Goal: Information Seeking & Learning: Learn about a topic

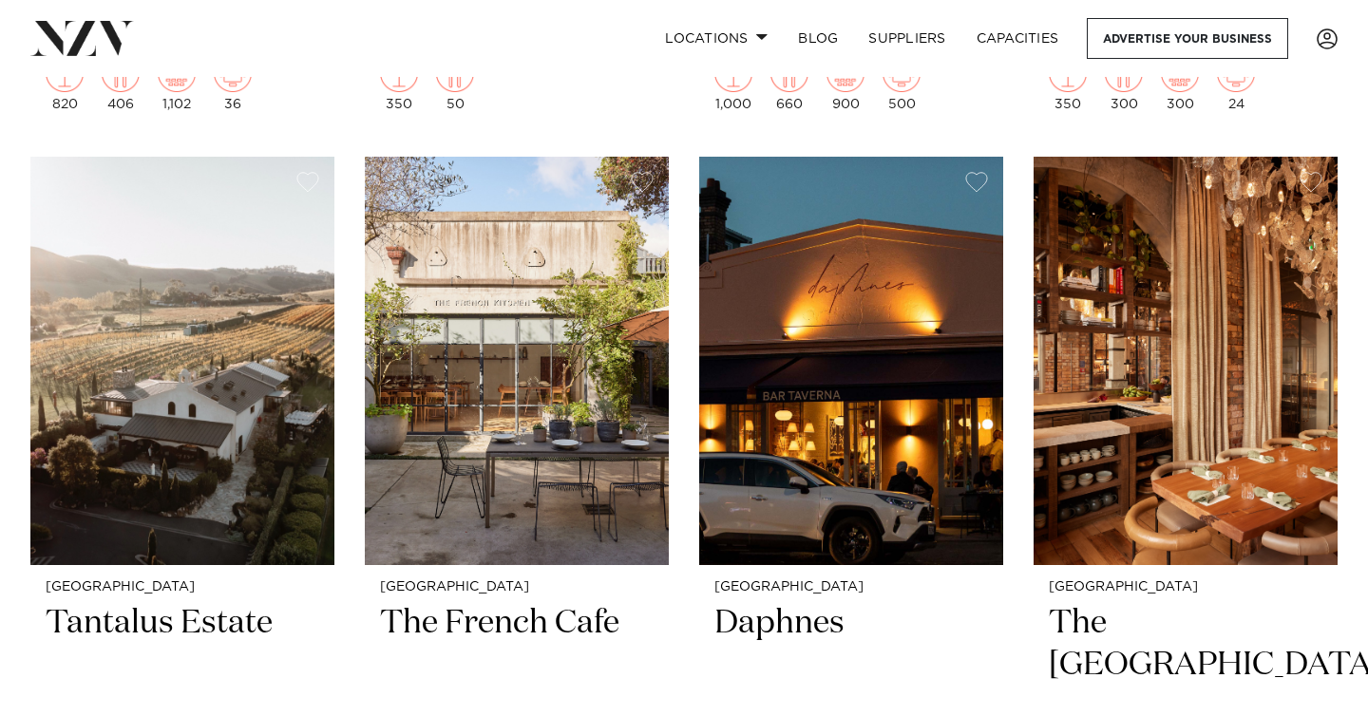
scroll to position [9306, 0]
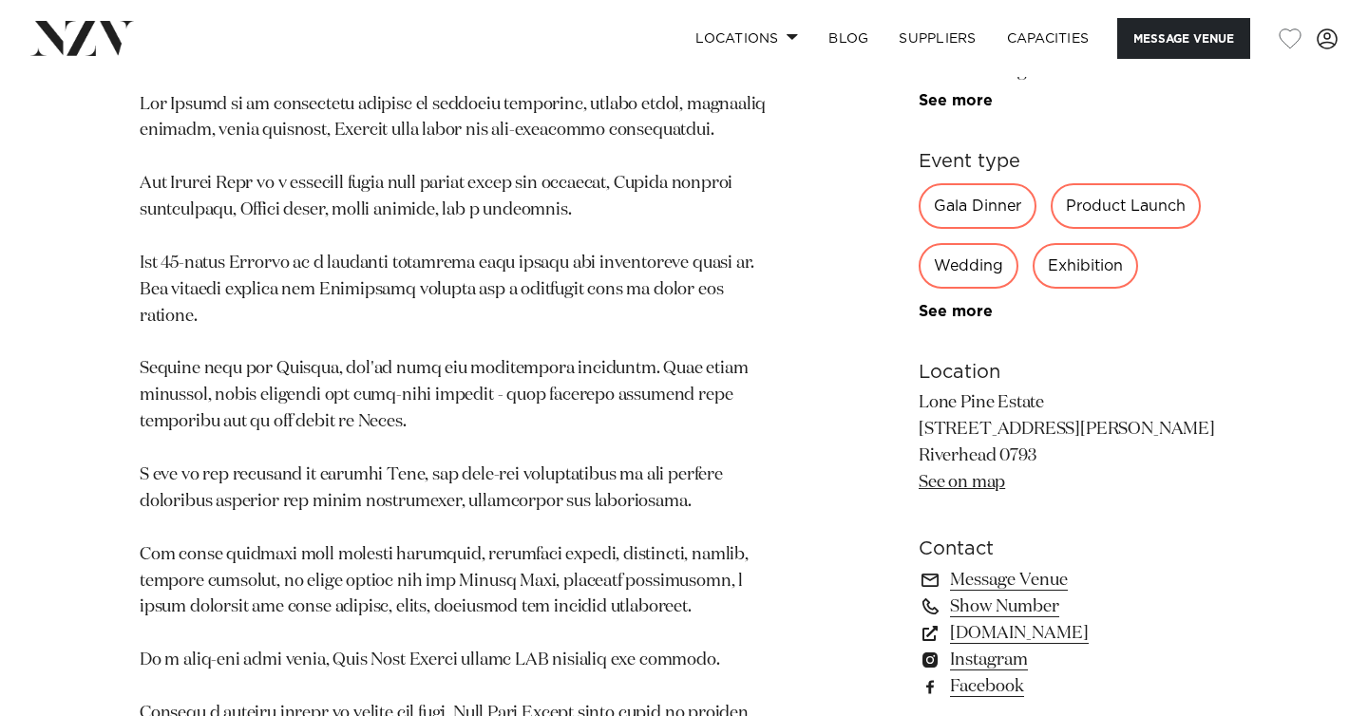
scroll to position [1058, 0]
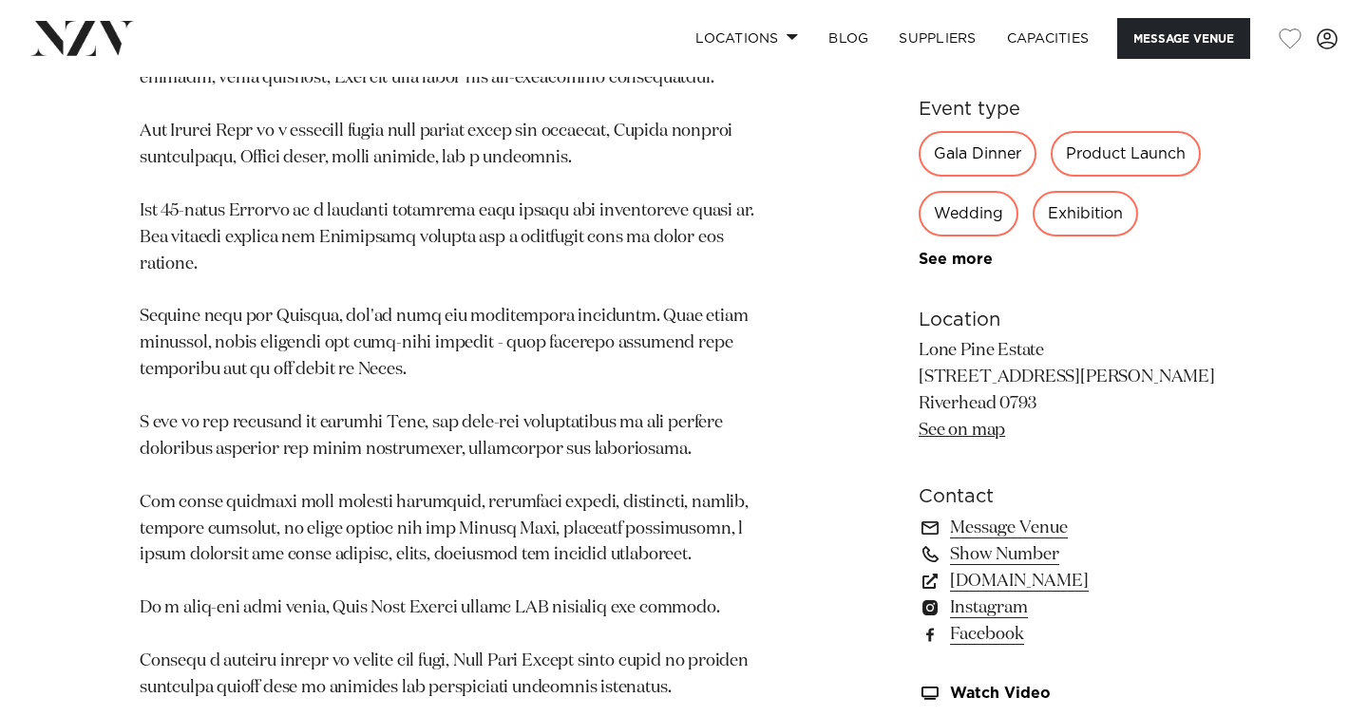
click at [956, 200] on div "Wedding" at bounding box center [968, 214] width 100 height 46
click at [956, 191] on div "Wedding" at bounding box center [968, 214] width 100 height 46
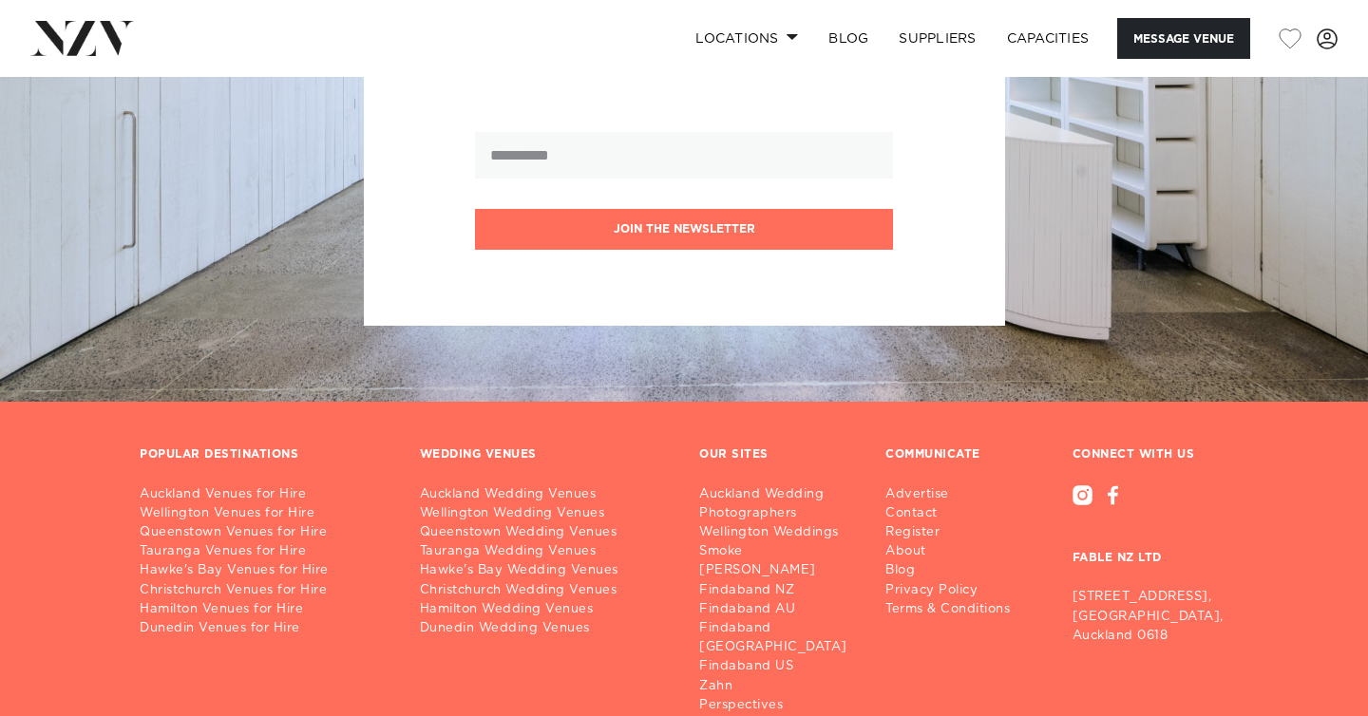
scroll to position [3286, 0]
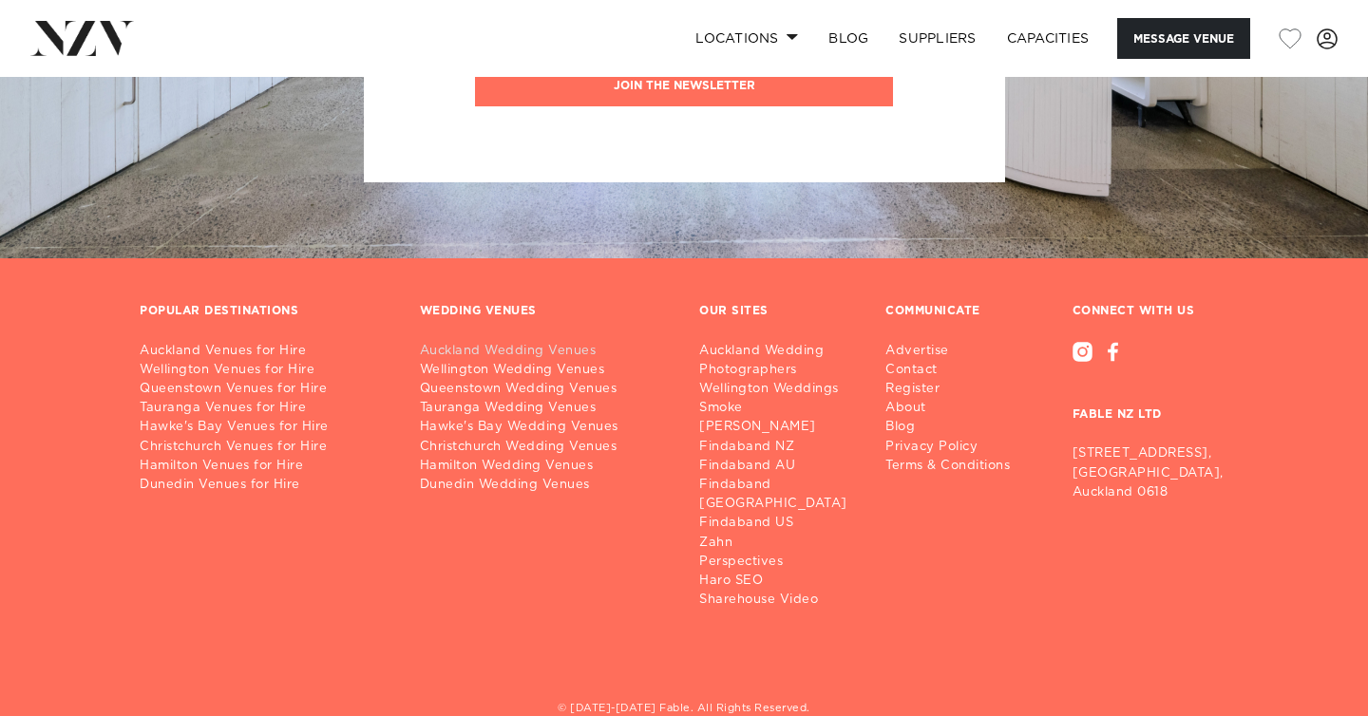
click at [559, 342] on link "Auckland Wedding Venues" at bounding box center [545, 351] width 250 height 19
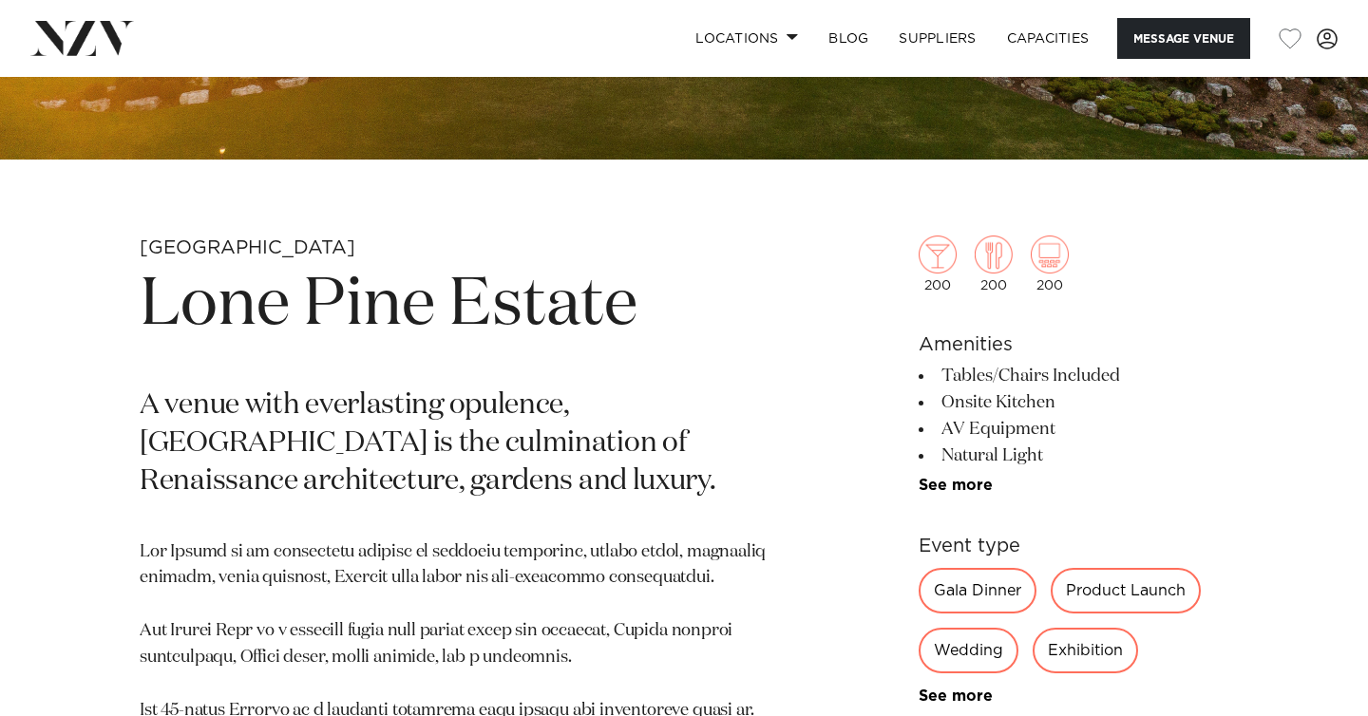
scroll to position [514, 0]
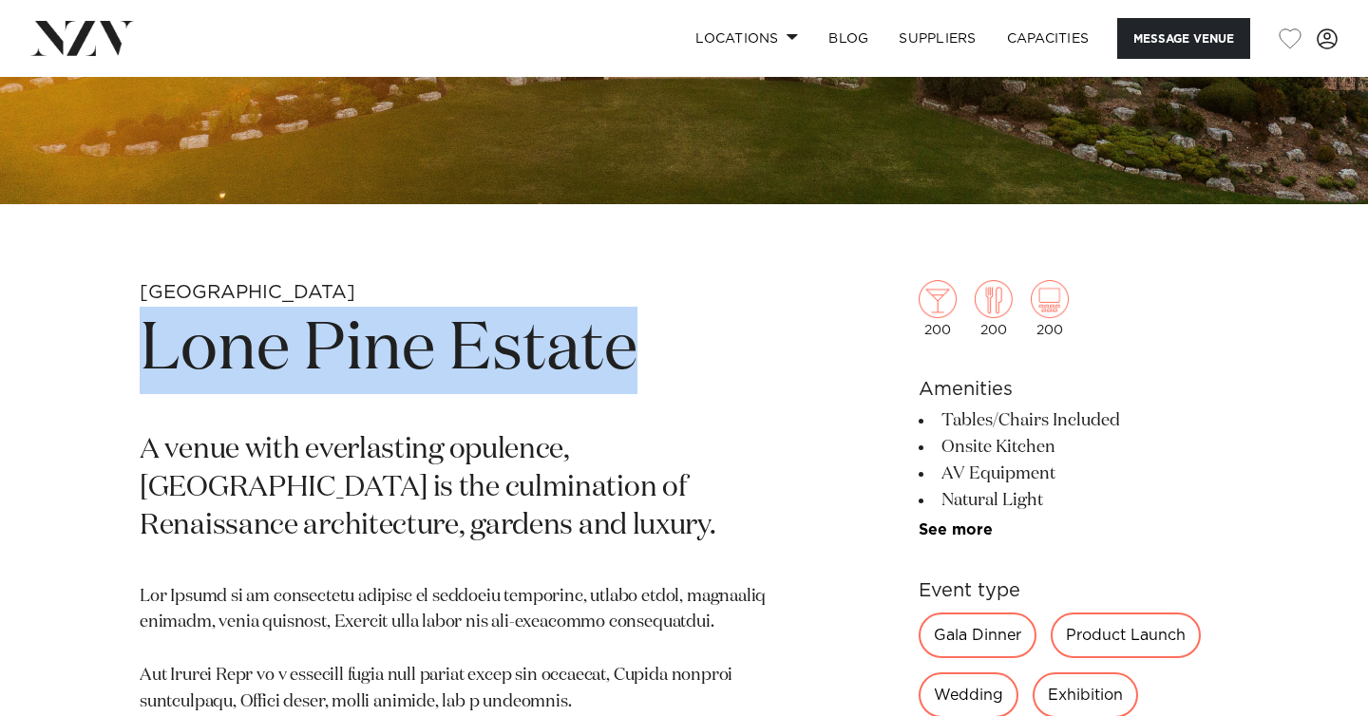
drag, startPoint x: 651, startPoint y: 377, endPoint x: 93, endPoint y: 360, distance: 557.8
copy h1 "Lone Pine Estate"
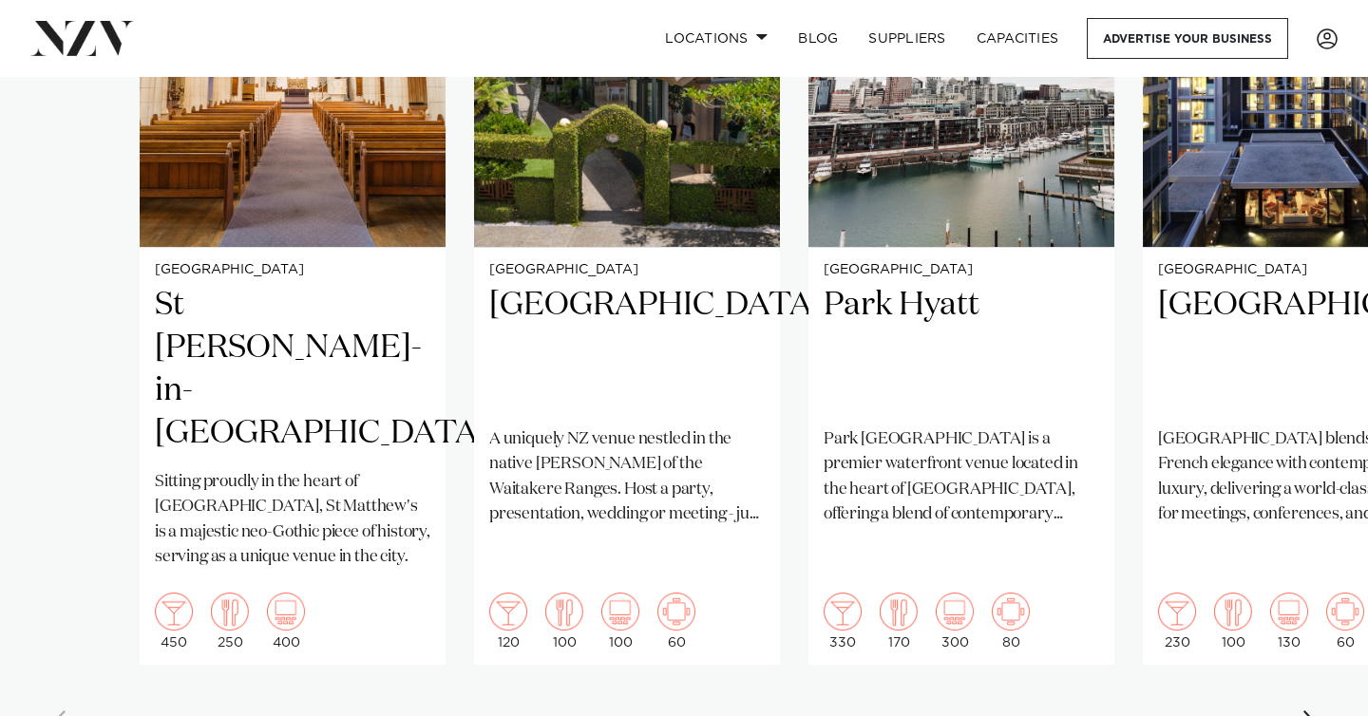
scroll to position [1578, 0]
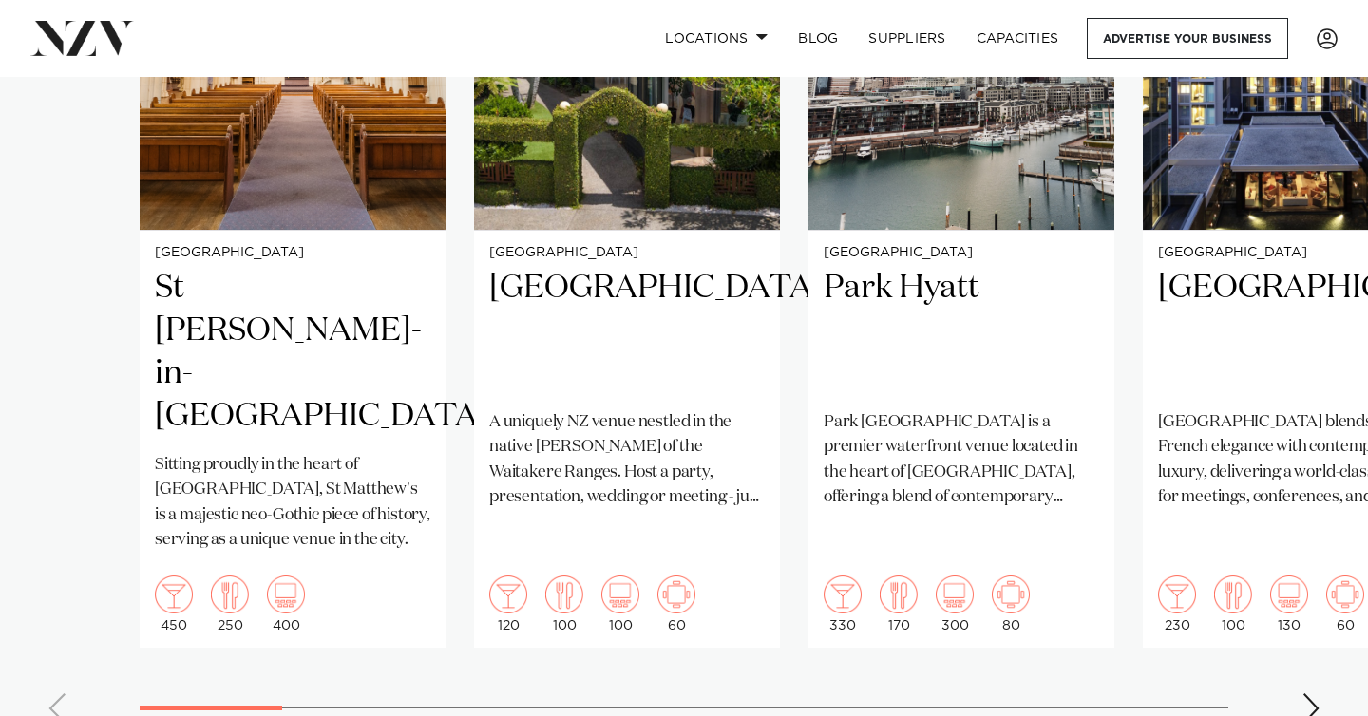
click at [1302, 693] on div "Next slide" at bounding box center [1310, 708] width 19 height 30
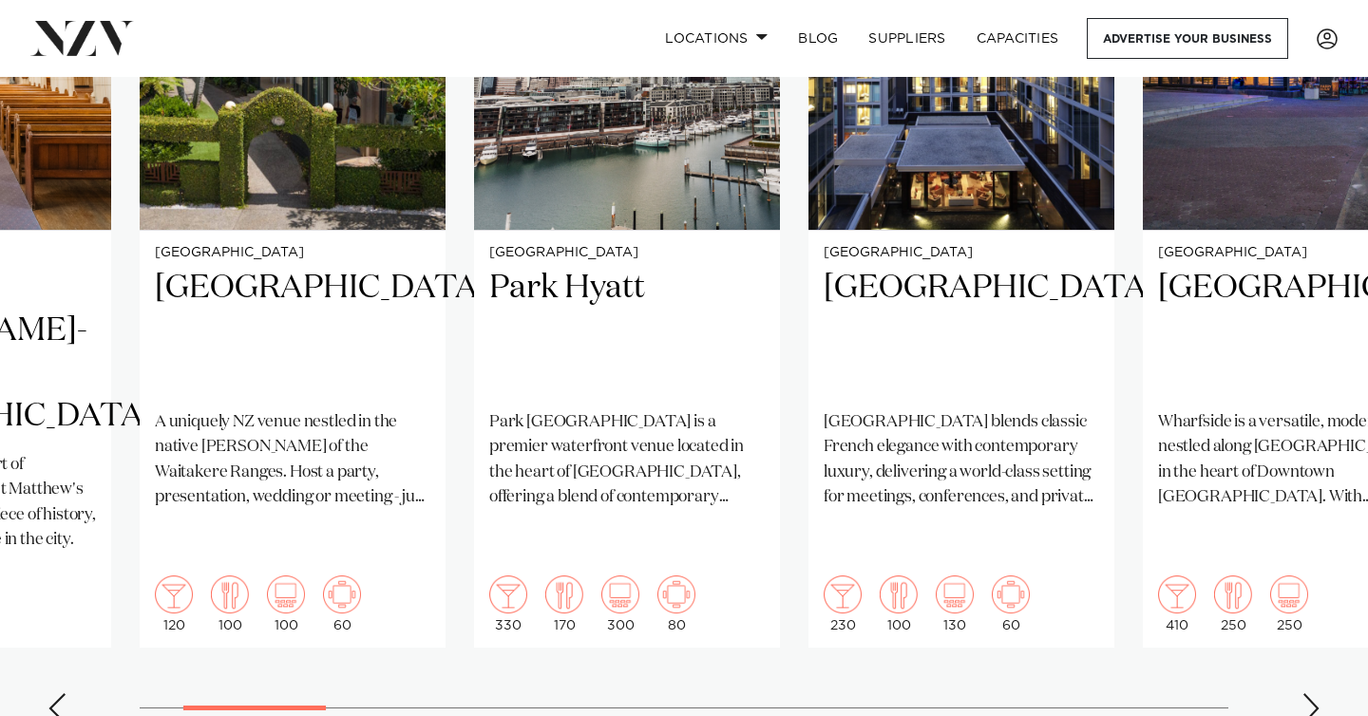
click at [1303, 693] on div "Next slide" at bounding box center [1310, 708] width 19 height 30
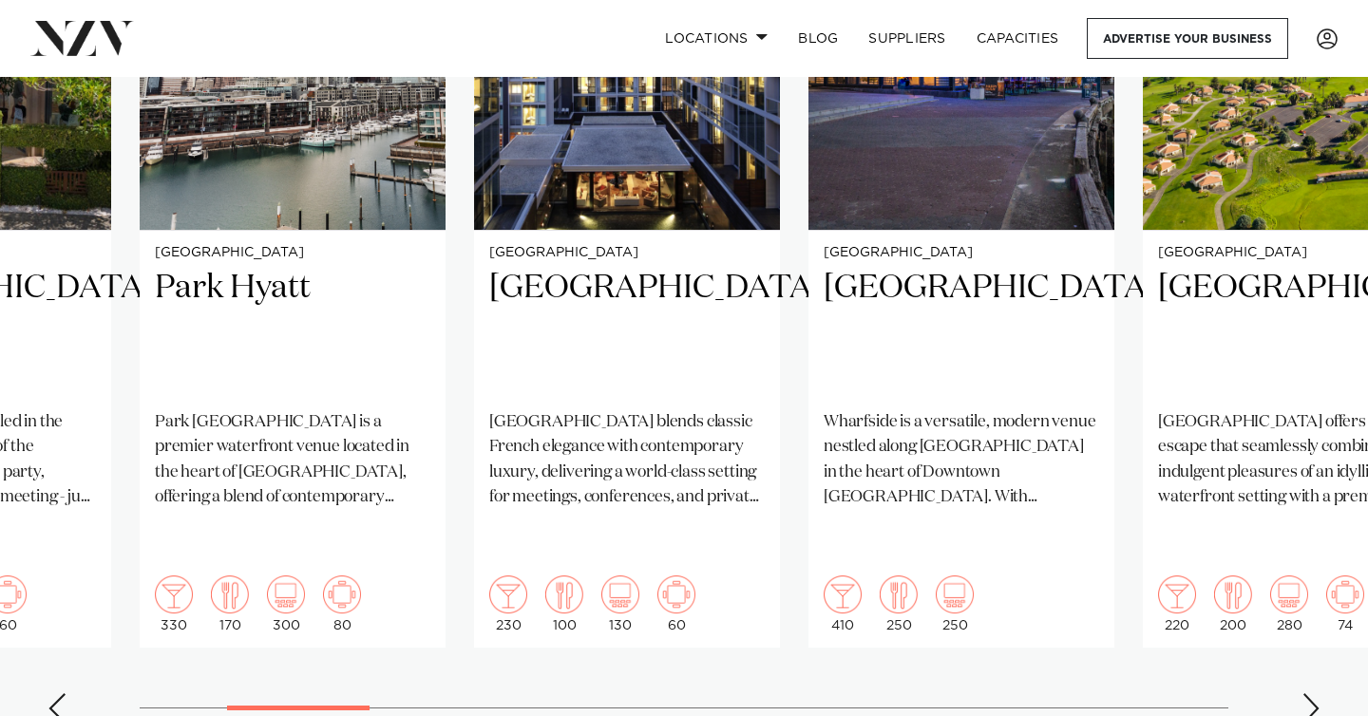
click at [1303, 693] on div "Next slide" at bounding box center [1310, 708] width 19 height 30
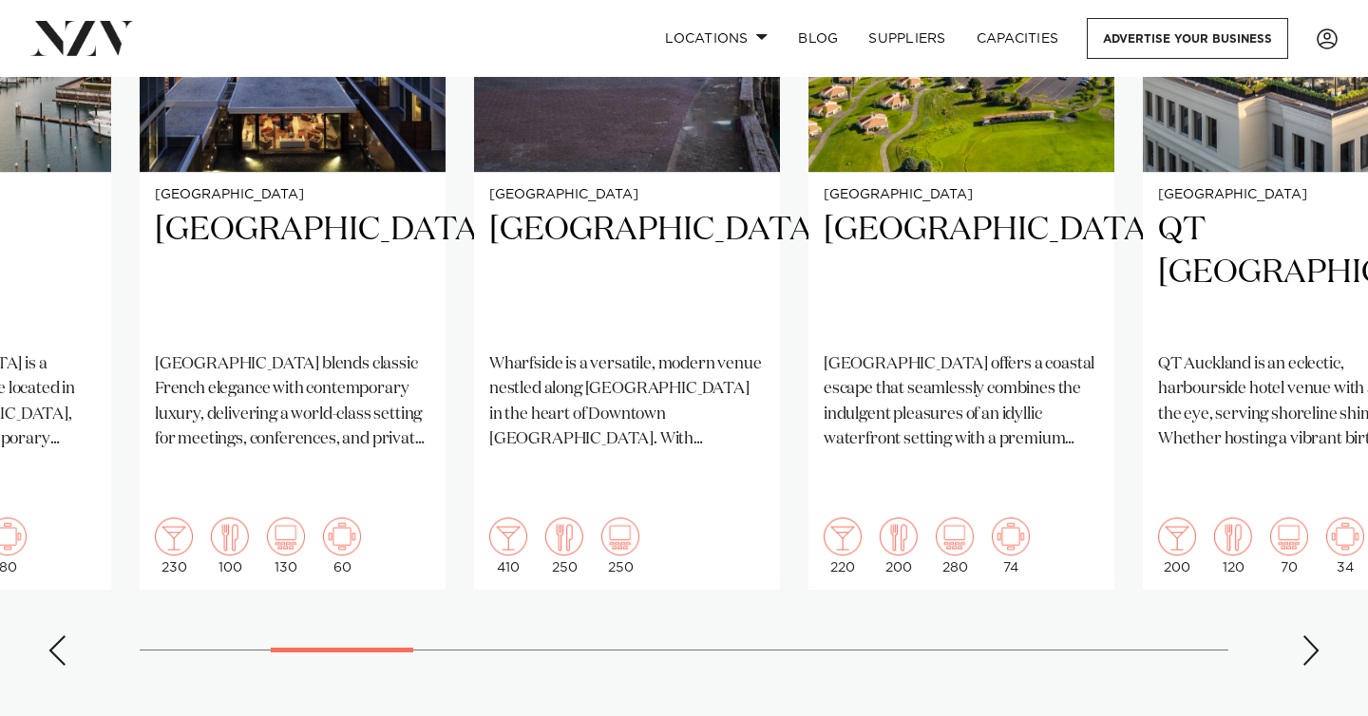
scroll to position [1679, 0]
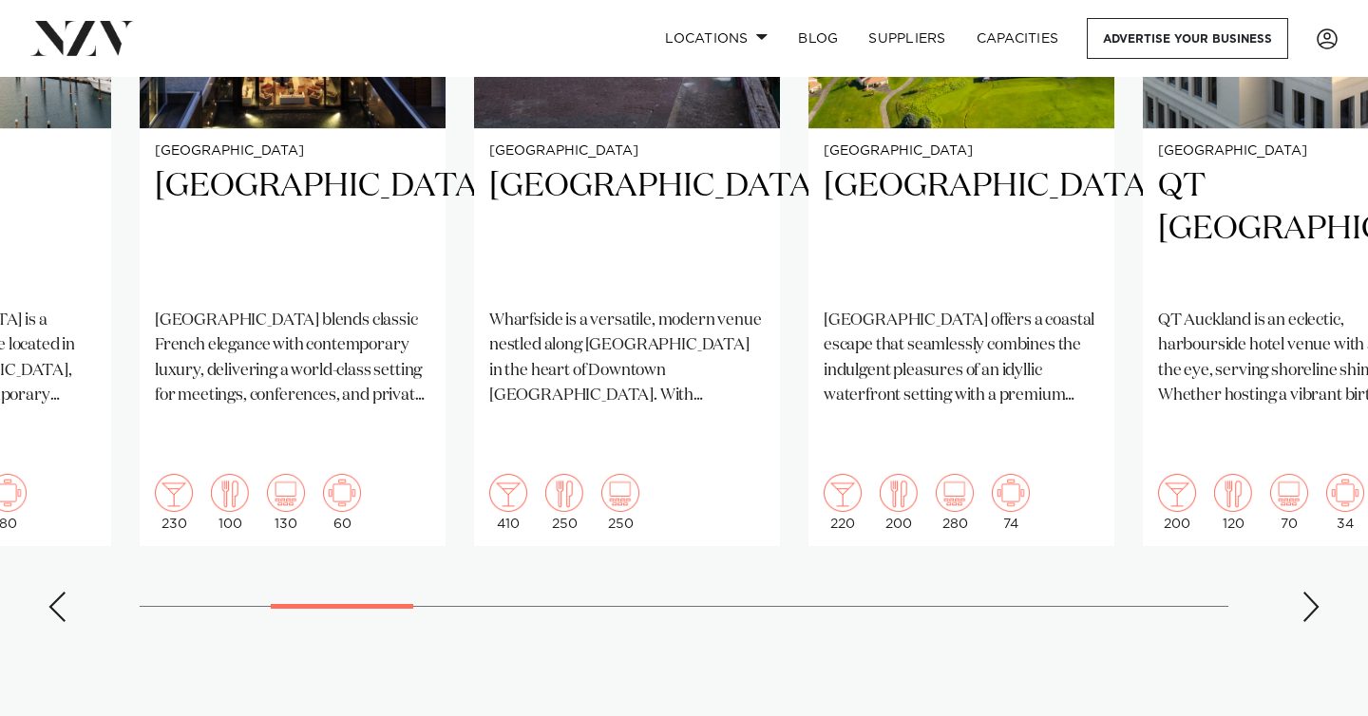
click at [1301, 539] on swiper-container "Auckland St Matthew-in-the-City Sitting proudly in the heart of Auckland, St Ma…" at bounding box center [684, 177] width 1368 height 919
click at [1313, 592] on div "Next slide" at bounding box center [1310, 607] width 19 height 30
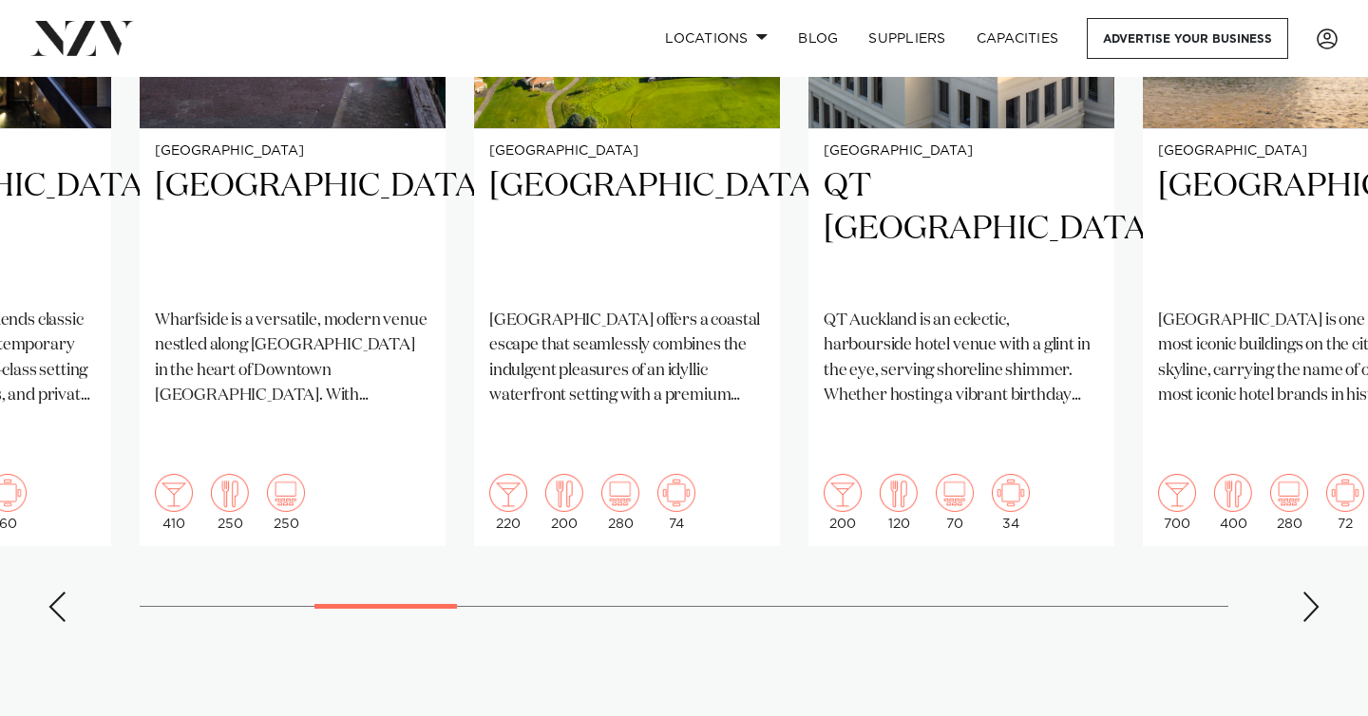
click at [1310, 576] on section "Featured venues Auckland St Matthew-in-the-City Sitting proudly in the heart of…" at bounding box center [684, 137] width 1368 height 1182
click at [1310, 592] on div "Next slide" at bounding box center [1310, 607] width 19 height 30
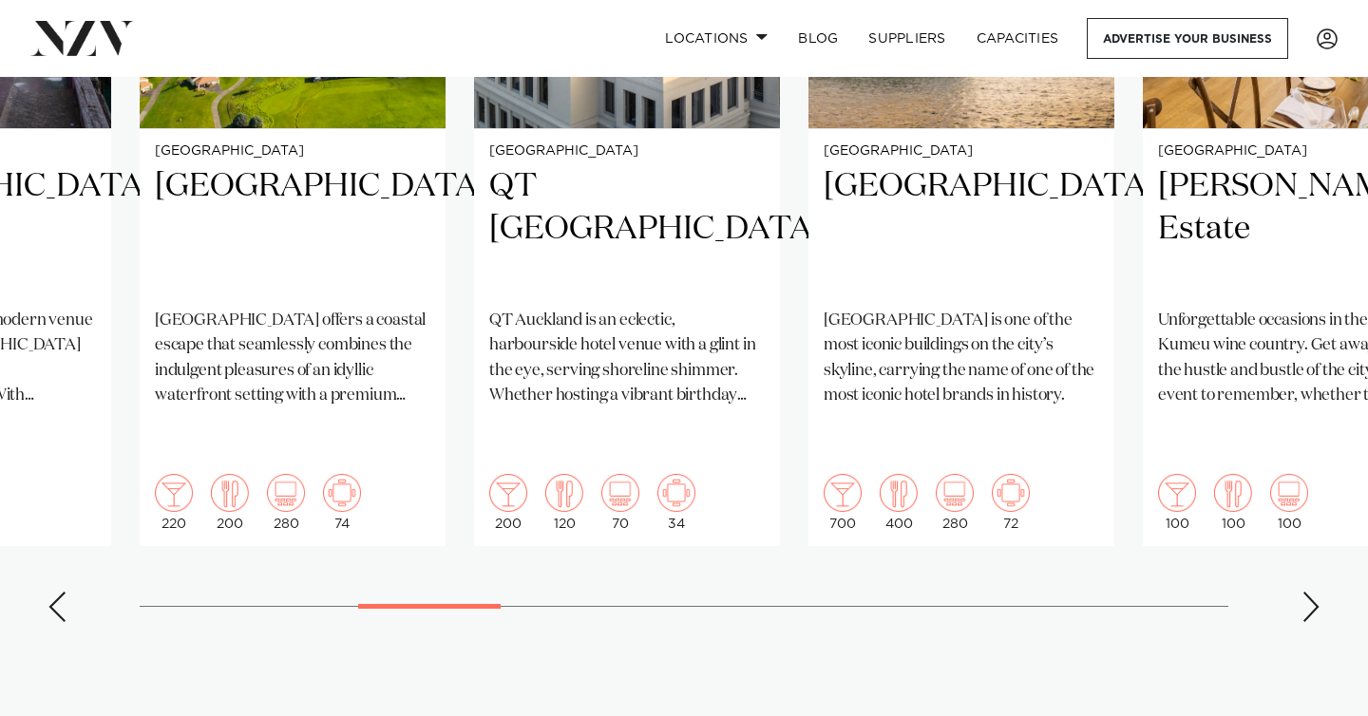
click at [1310, 592] on div "Next slide" at bounding box center [1310, 607] width 19 height 30
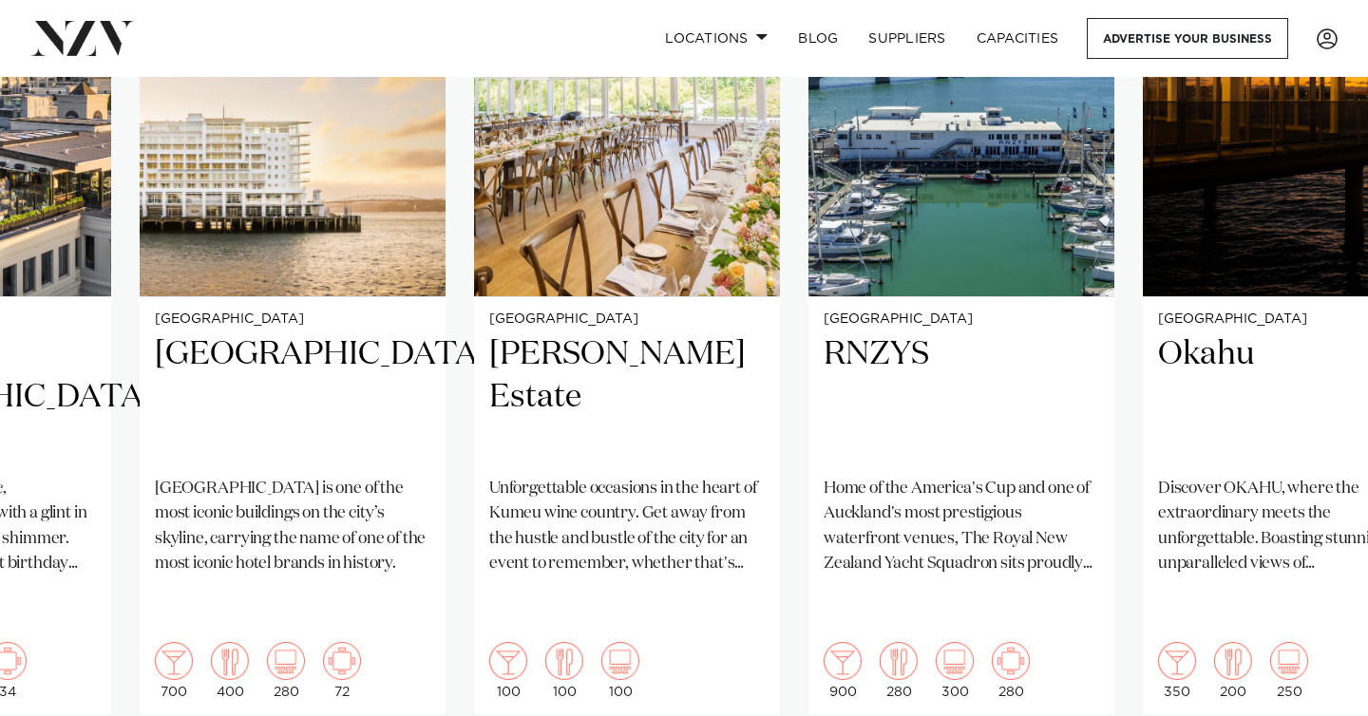
scroll to position [1506, 0]
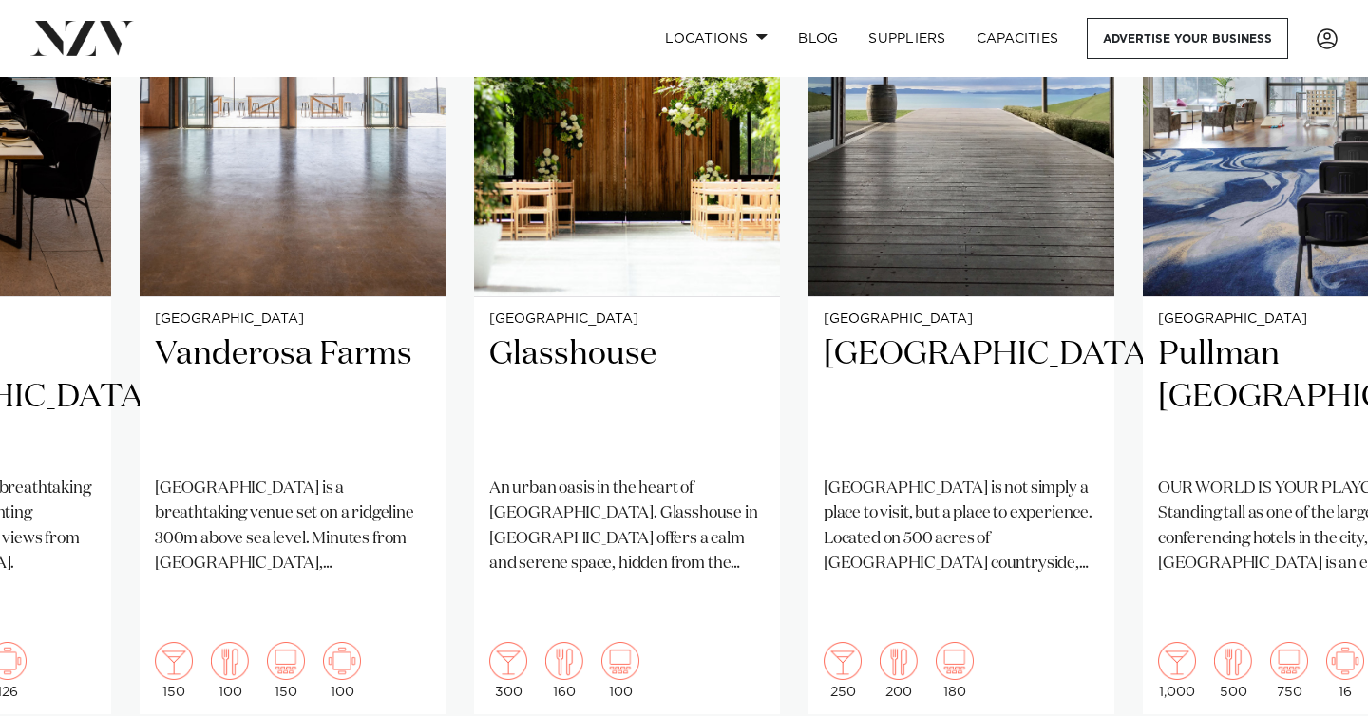
scroll to position [1599, 0]
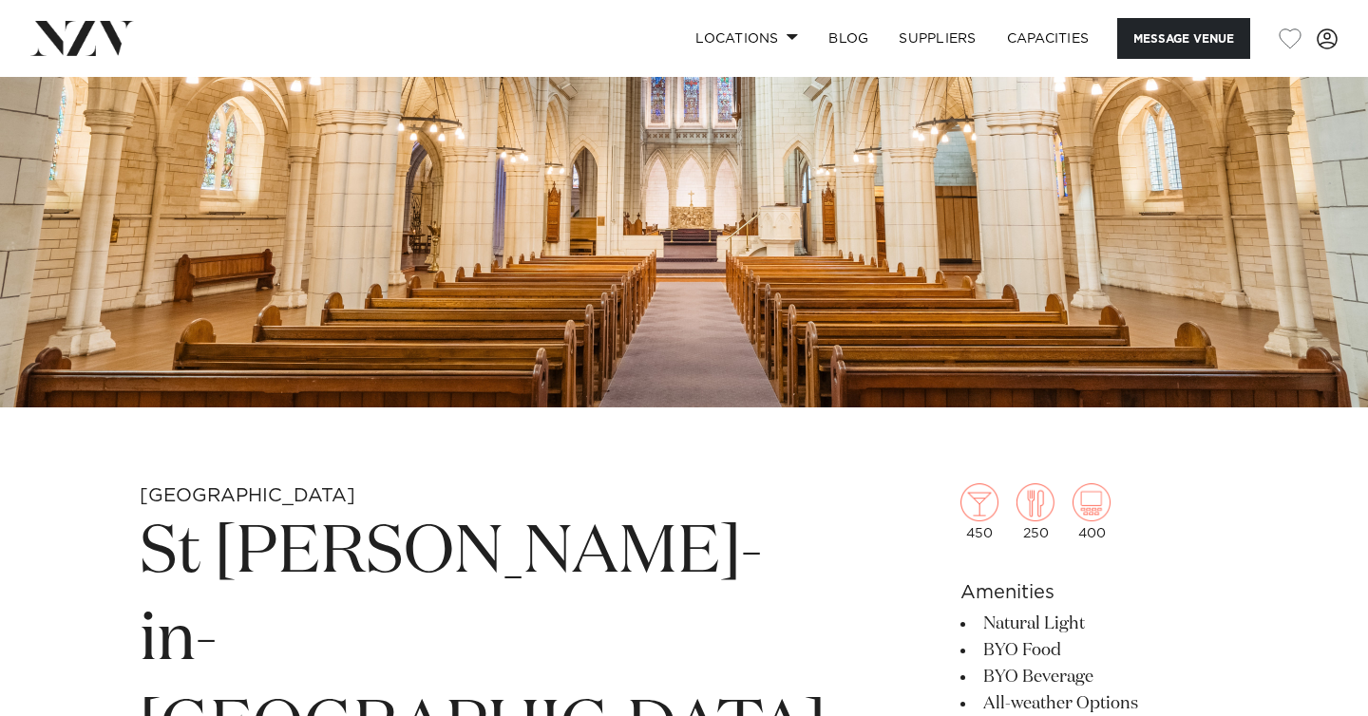
scroll to position [229, 0]
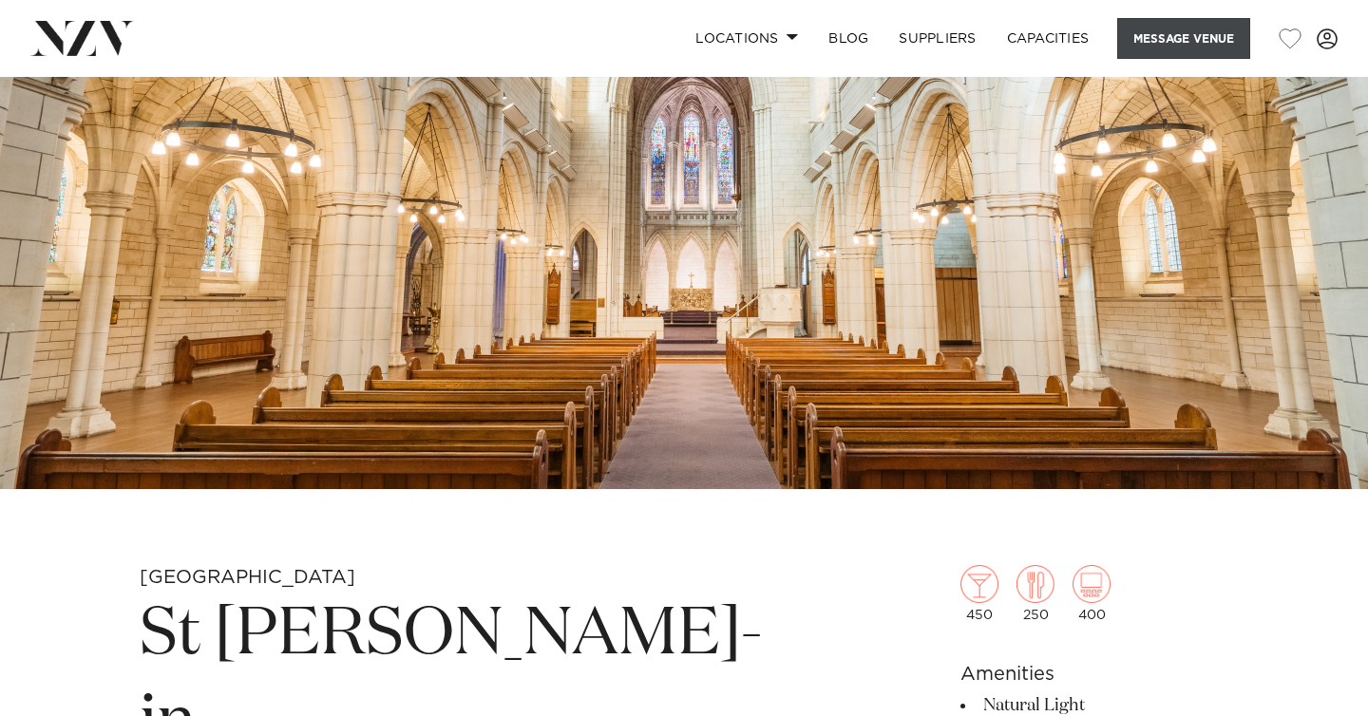
click at [1163, 23] on button "Message Venue" at bounding box center [1183, 38] width 133 height 41
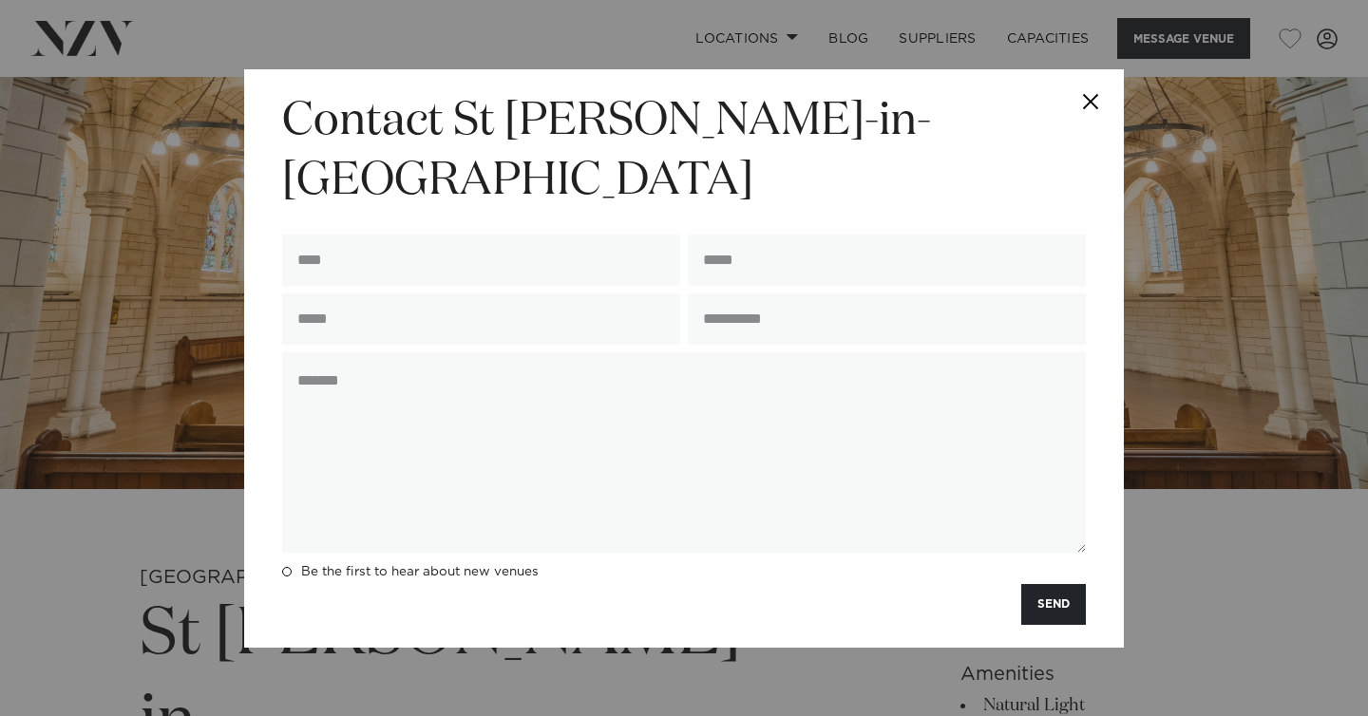
click at [899, 1] on div "**********" at bounding box center [684, 358] width 1368 height 716
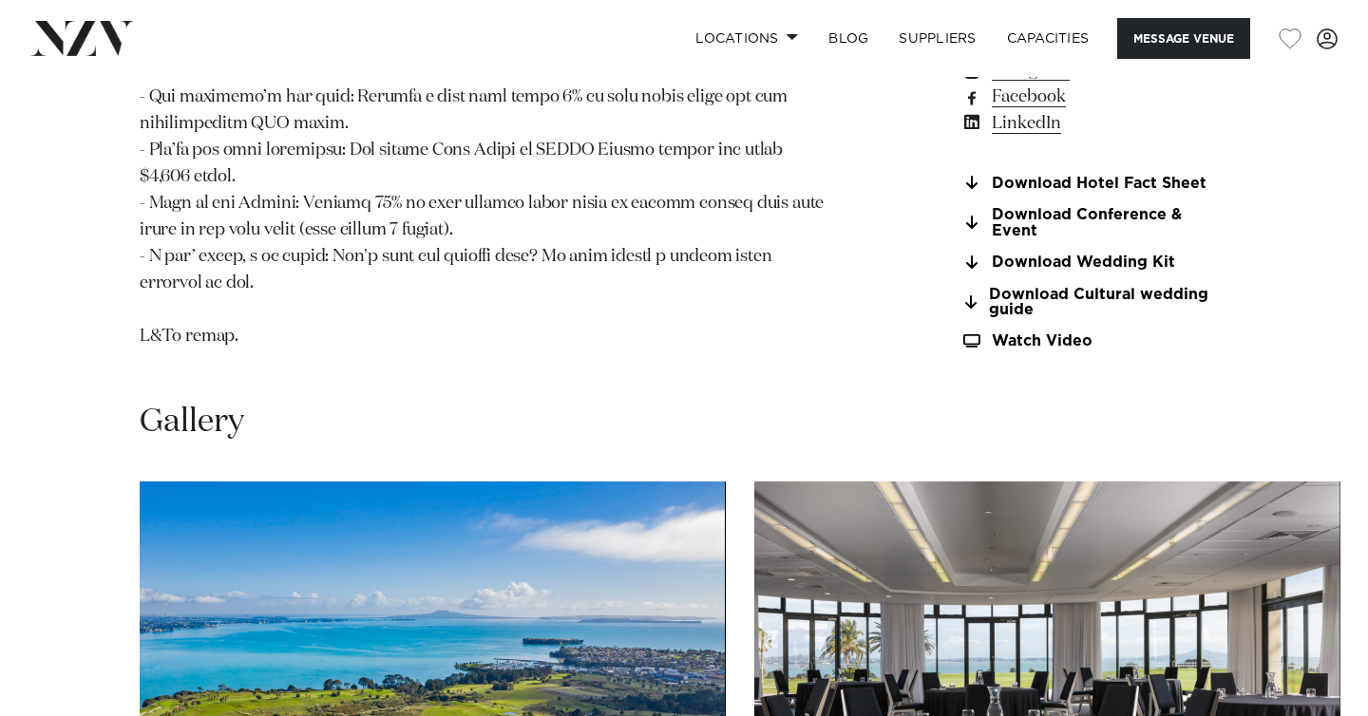
scroll to position [2116, 0]
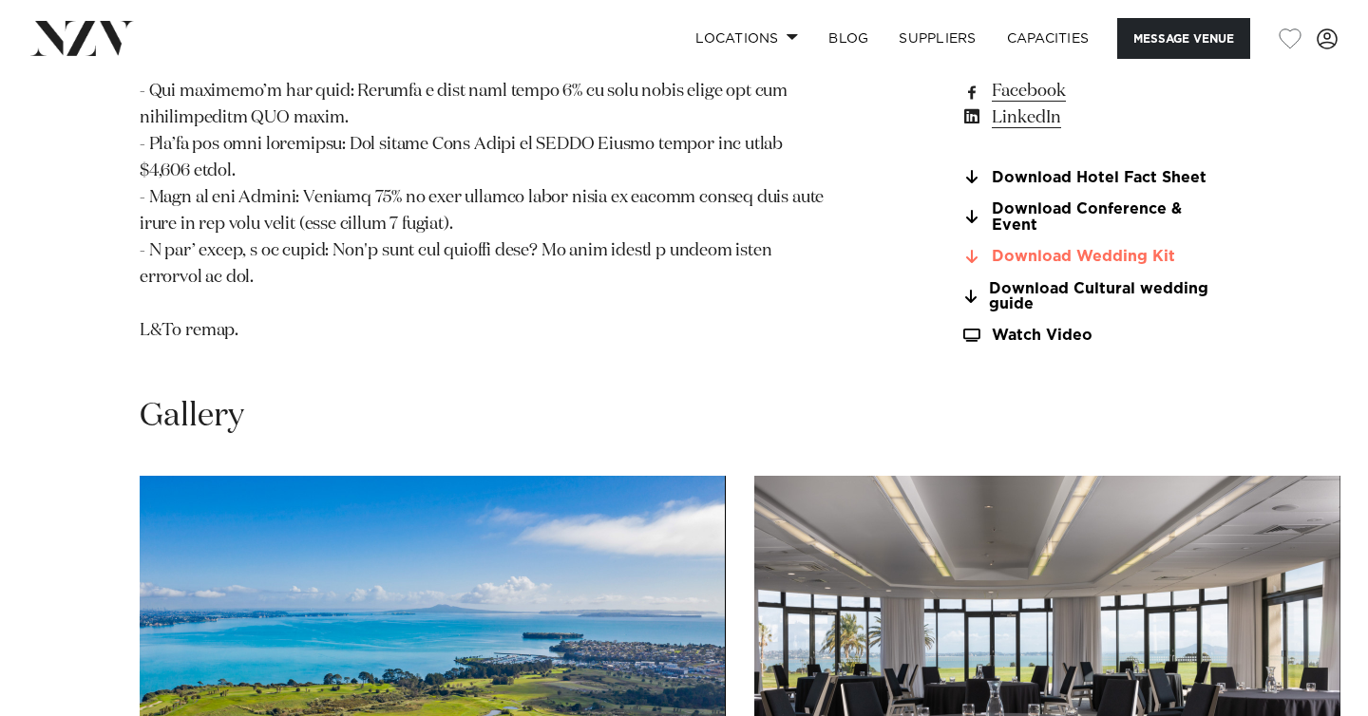
click at [994, 266] on link "Download Wedding Kit" at bounding box center [1094, 257] width 268 height 17
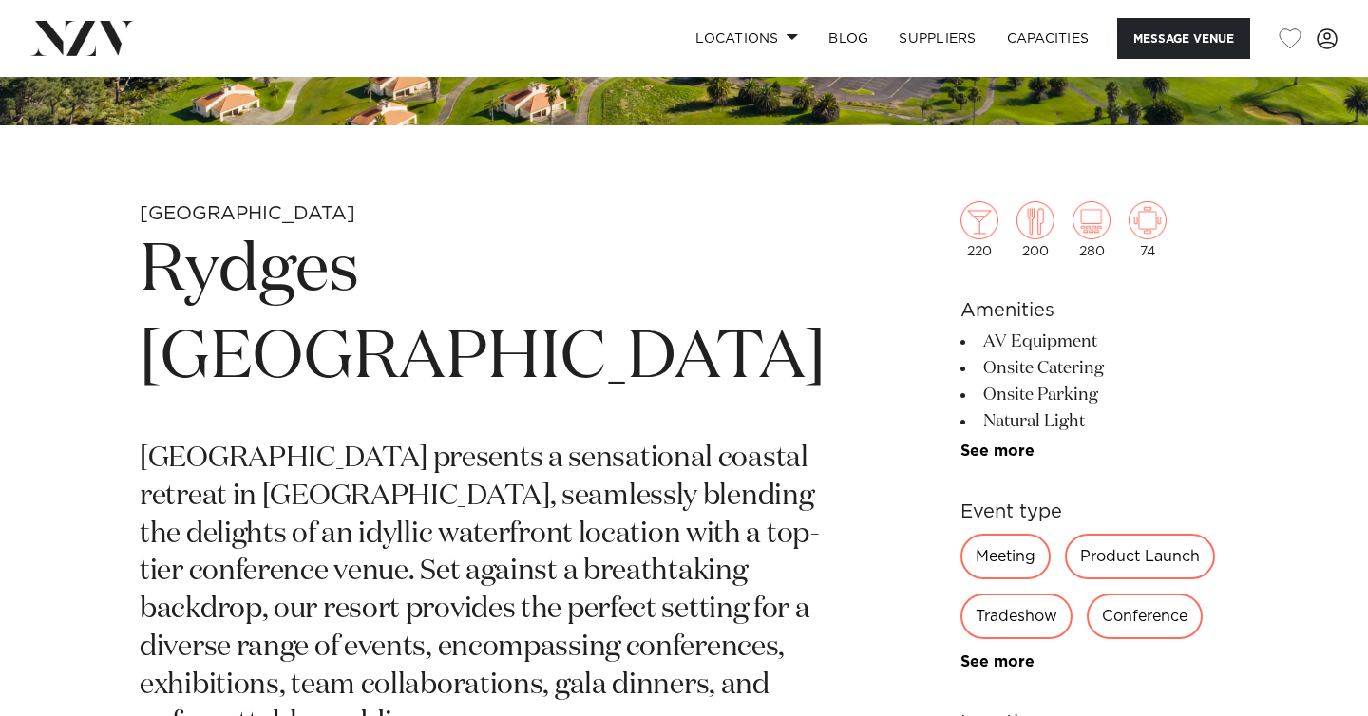
scroll to position [572, 0]
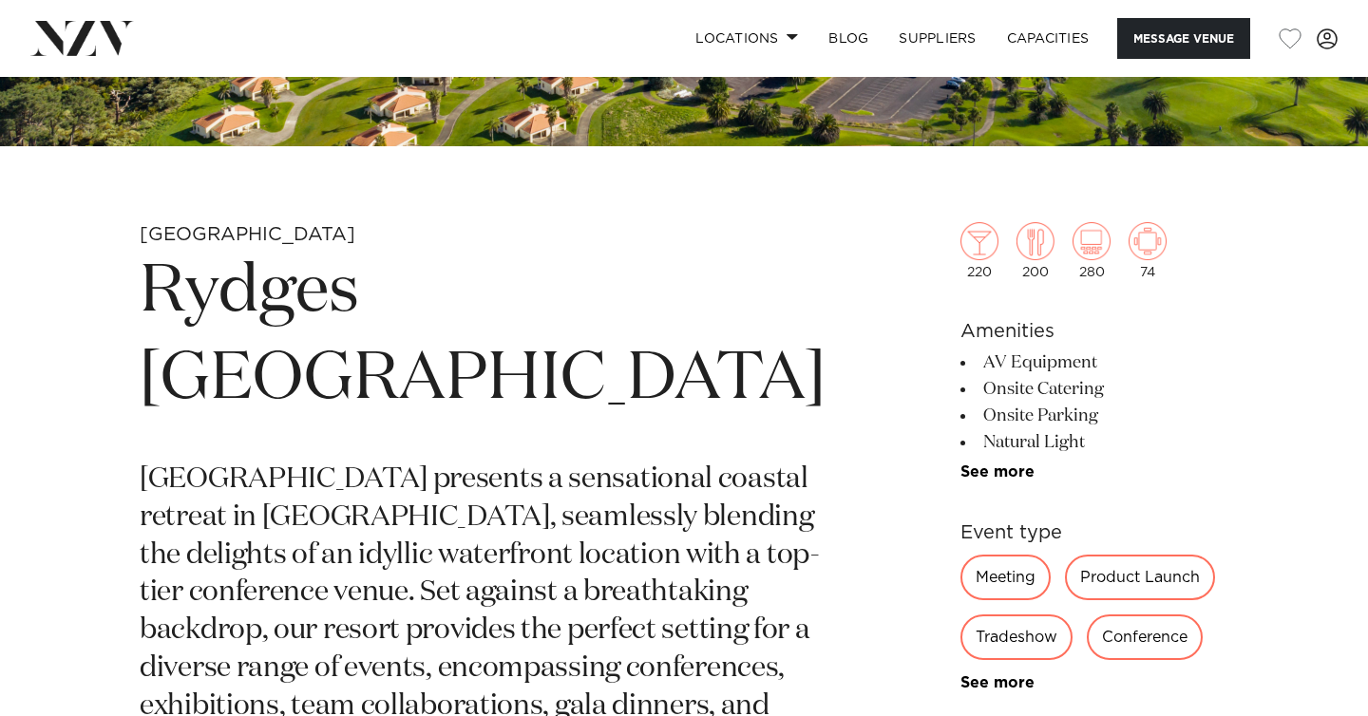
drag, startPoint x: 792, startPoint y: 375, endPoint x: 150, endPoint y: 274, distance: 650.0
copy h1 "Rydges Formosa Auckland Golf Resort"
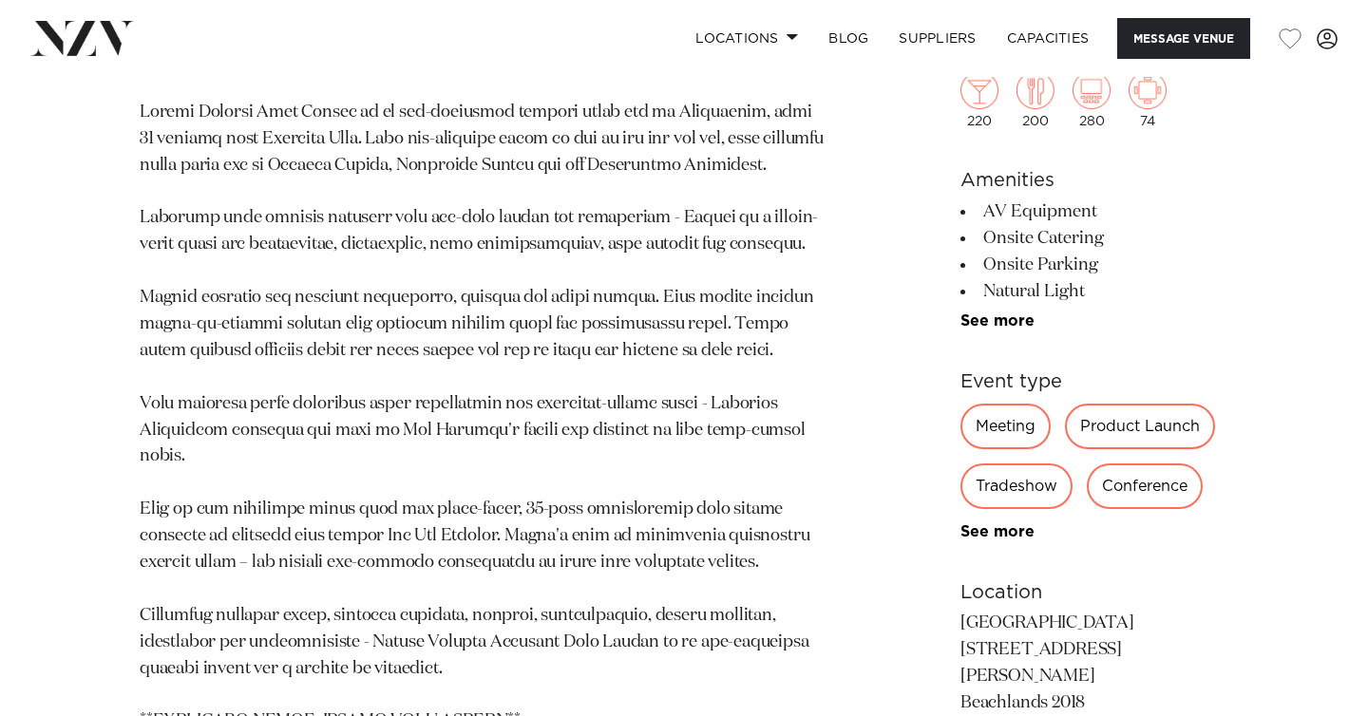
scroll to position [1656, 0]
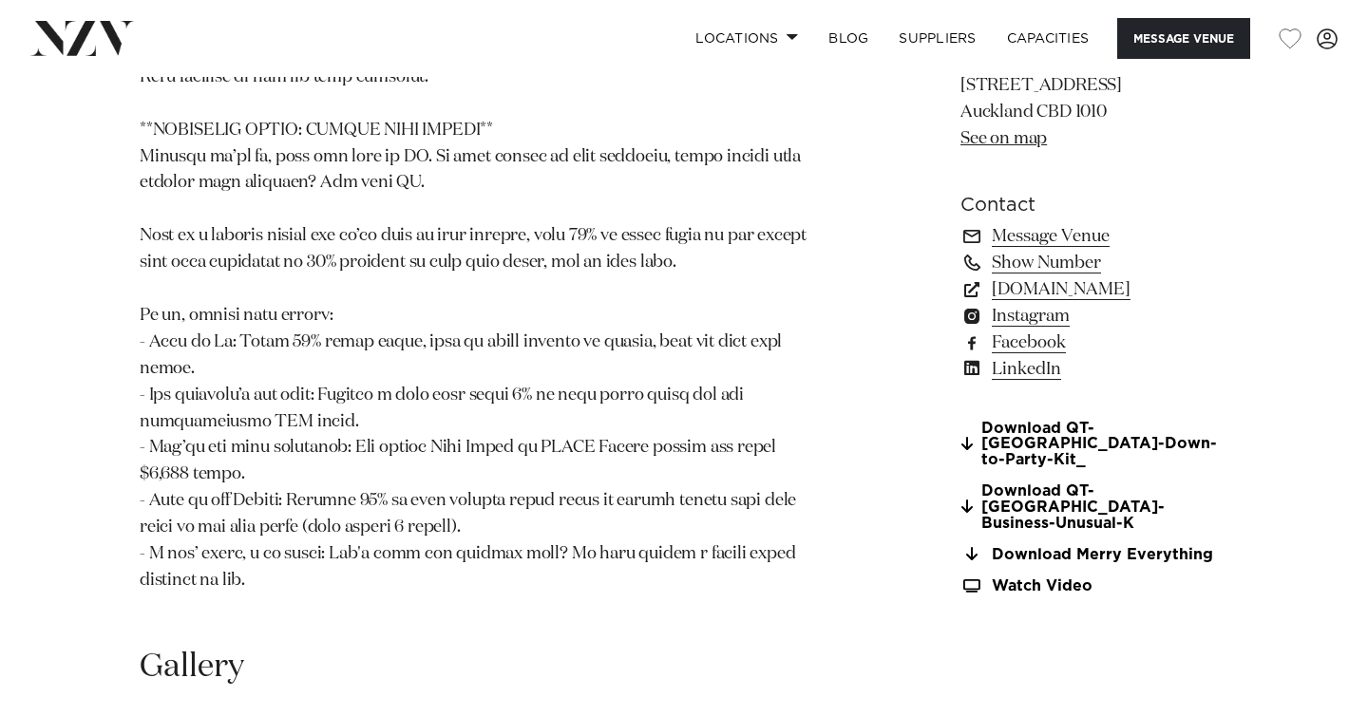
scroll to position [2062, 0]
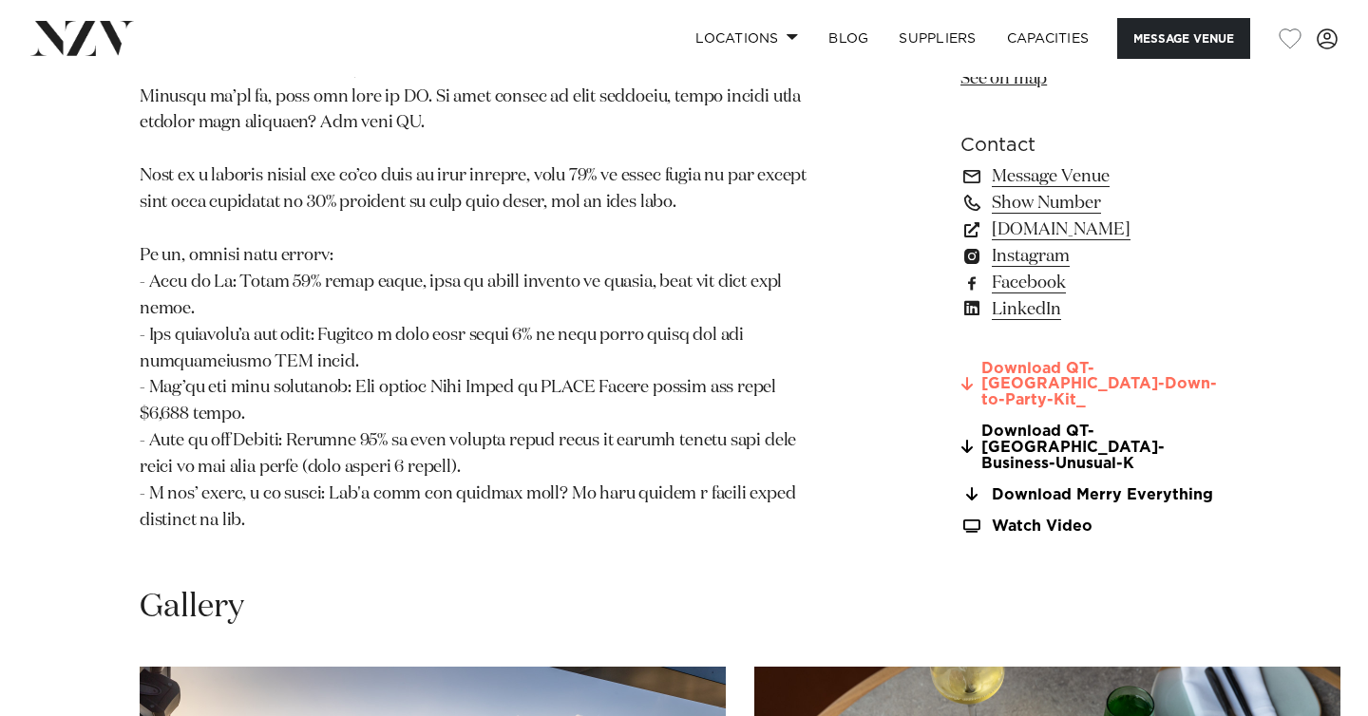
click at [989, 371] on link "Download QT-[GEOGRAPHIC_DATA]-Down-to-Party-Kit_" at bounding box center [1094, 383] width 268 height 47
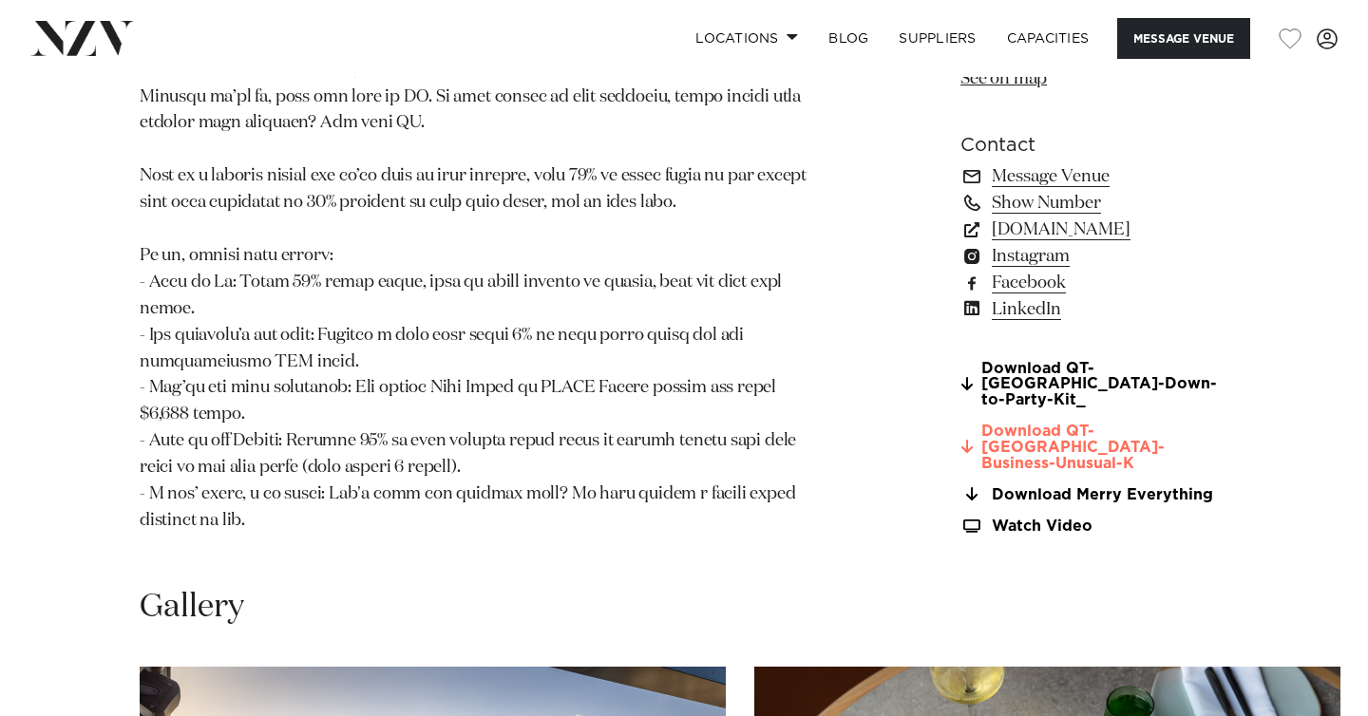
click at [1017, 424] on link "Download QT-Auckland-Business-Unusual-K" at bounding box center [1094, 447] width 268 height 47
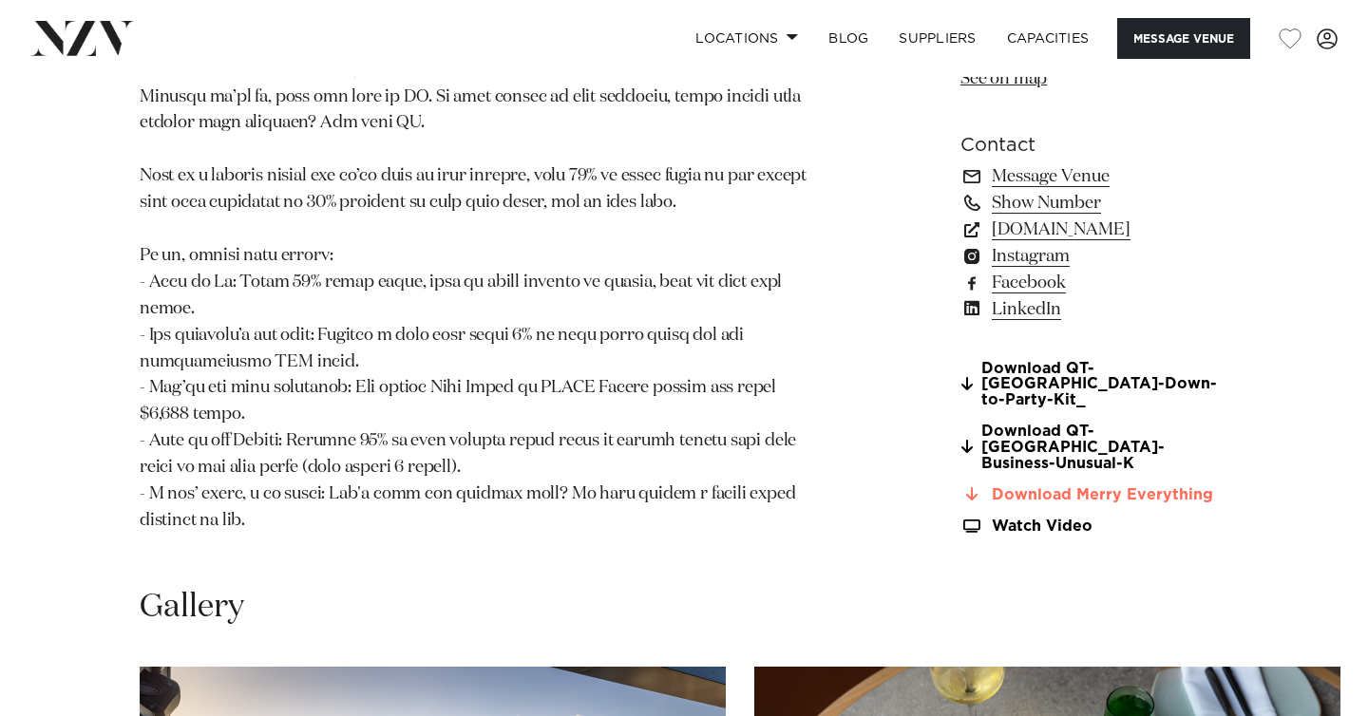
click at [996, 486] on link "Download Merry Everything" at bounding box center [1094, 494] width 268 height 17
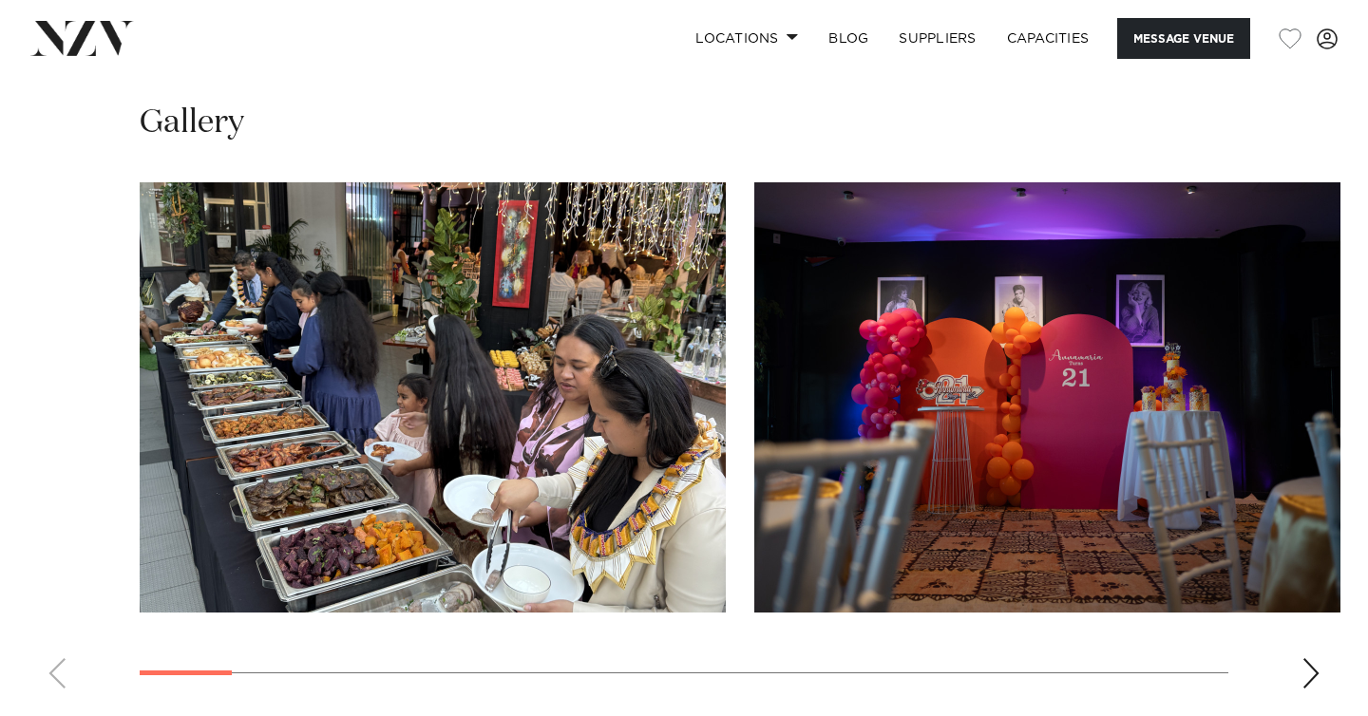
scroll to position [1783, 0]
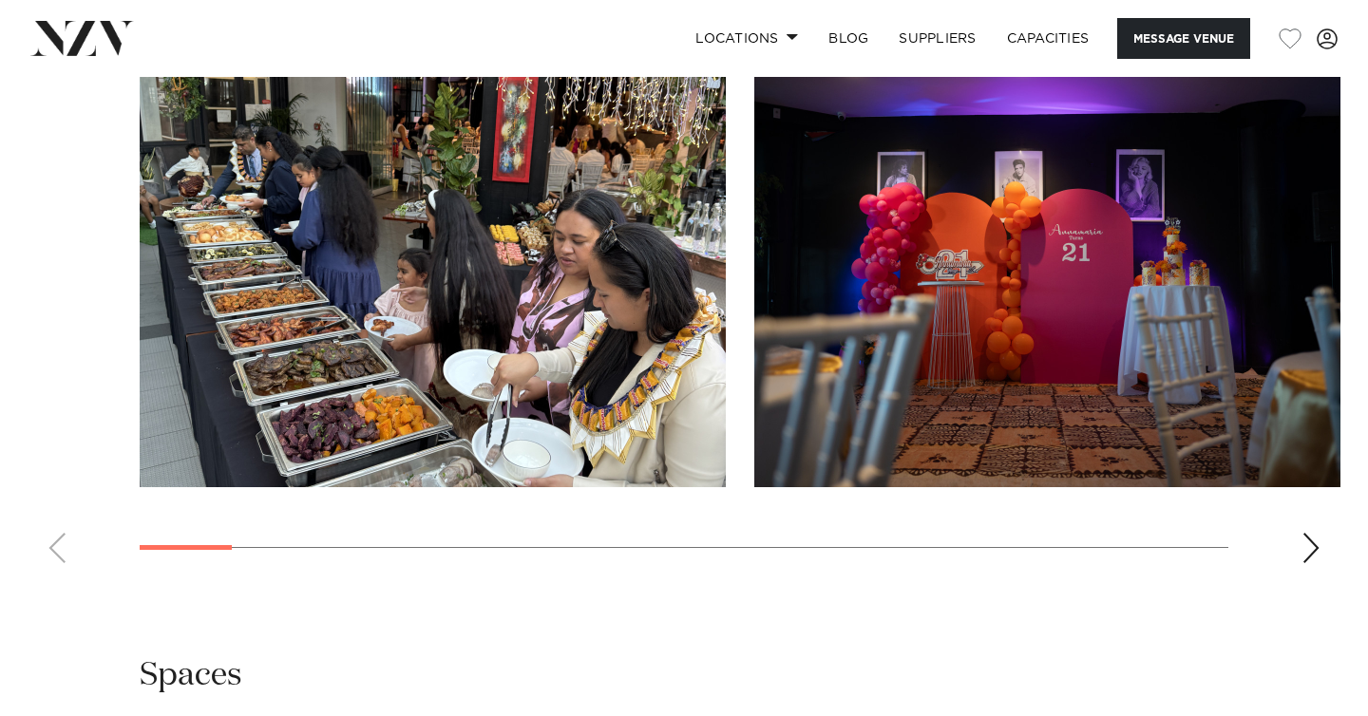
click at [1322, 560] on swiper-container at bounding box center [684, 317] width 1368 height 521
click at [1309, 555] on div "Next slide" at bounding box center [1310, 548] width 19 height 30
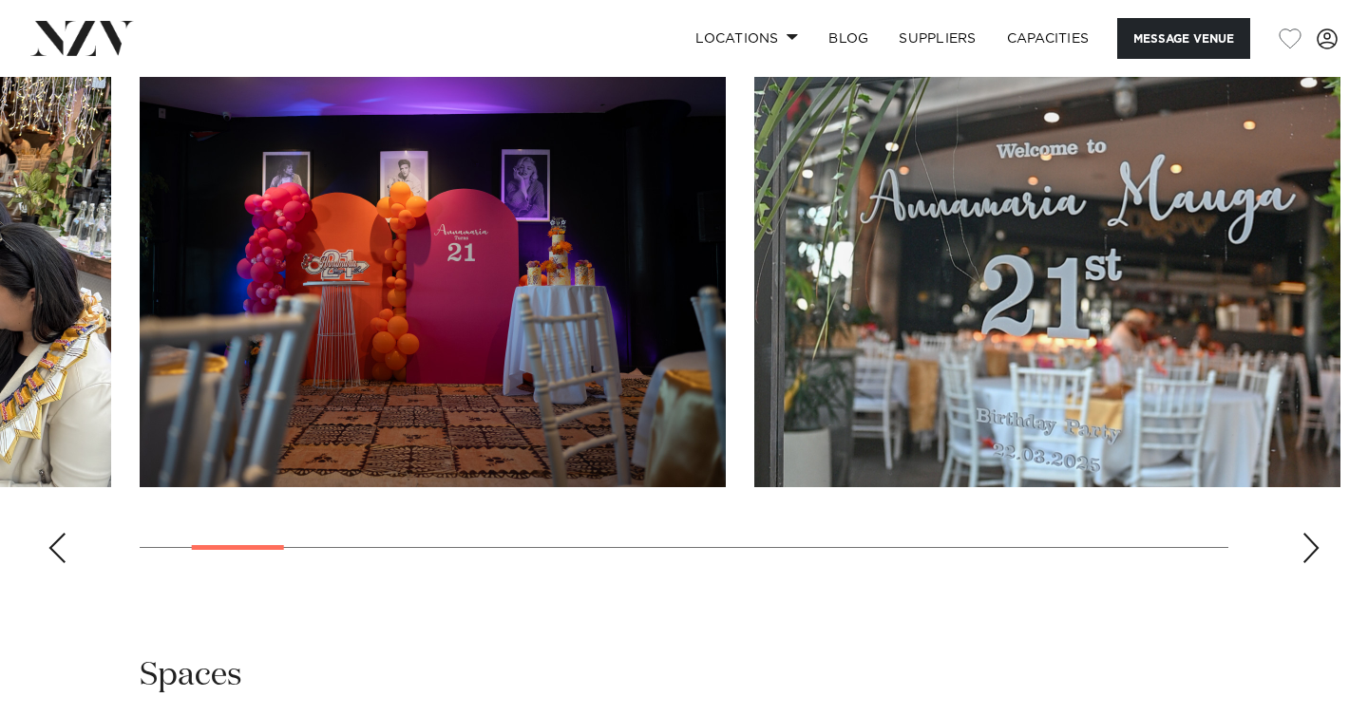
click at [1309, 555] on div "Next slide" at bounding box center [1310, 548] width 19 height 30
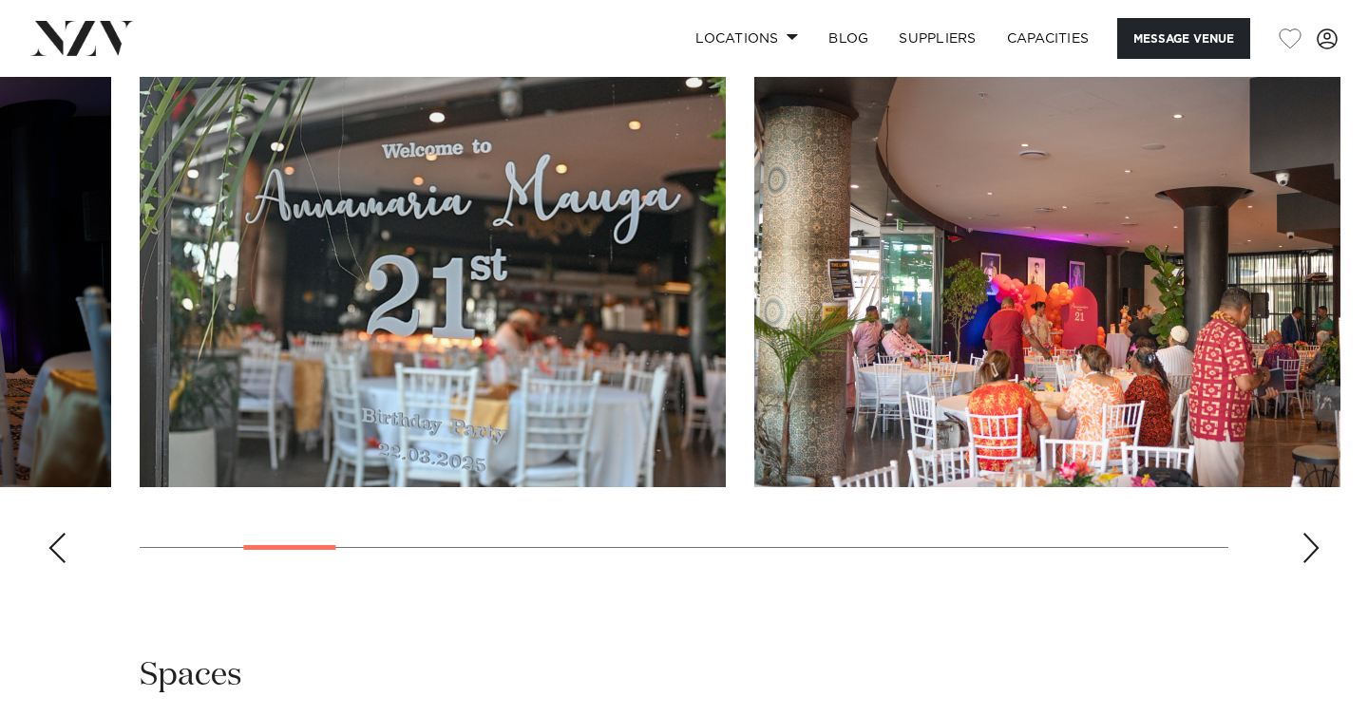
click at [1309, 555] on div "Next slide" at bounding box center [1310, 548] width 19 height 30
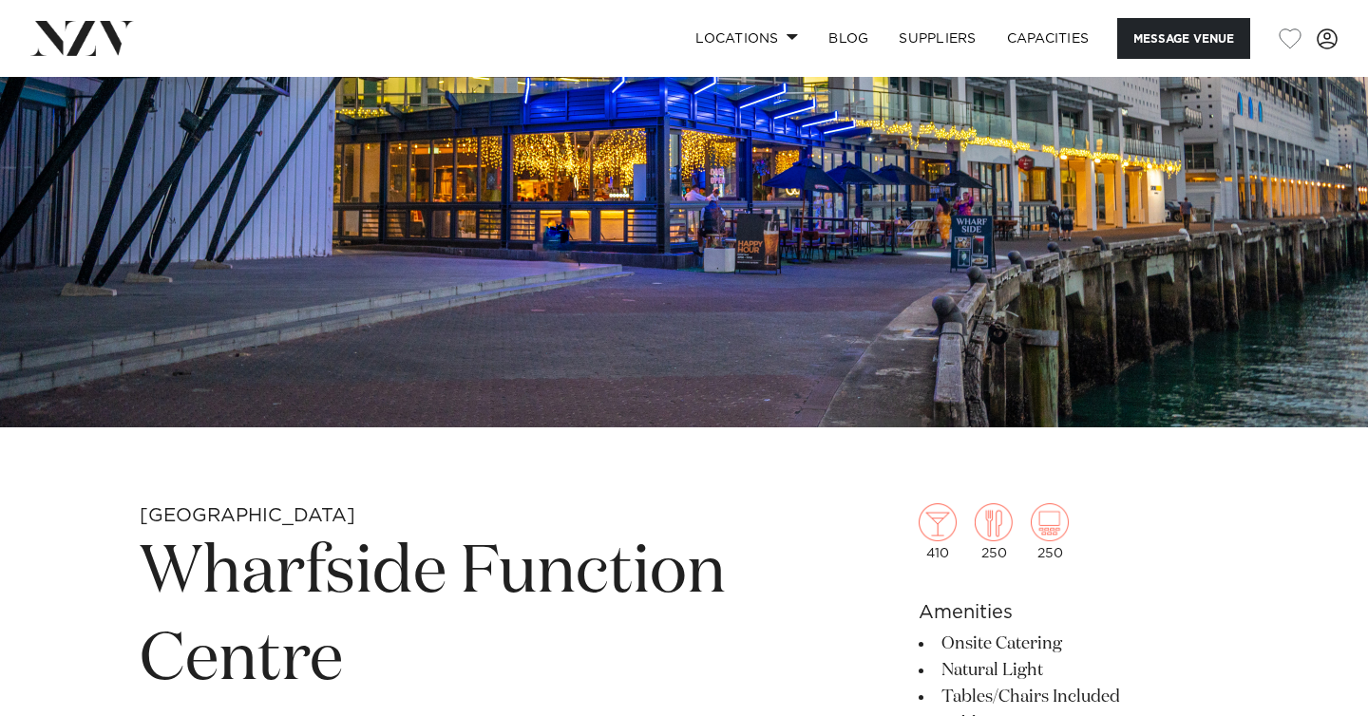
scroll to position [339, 0]
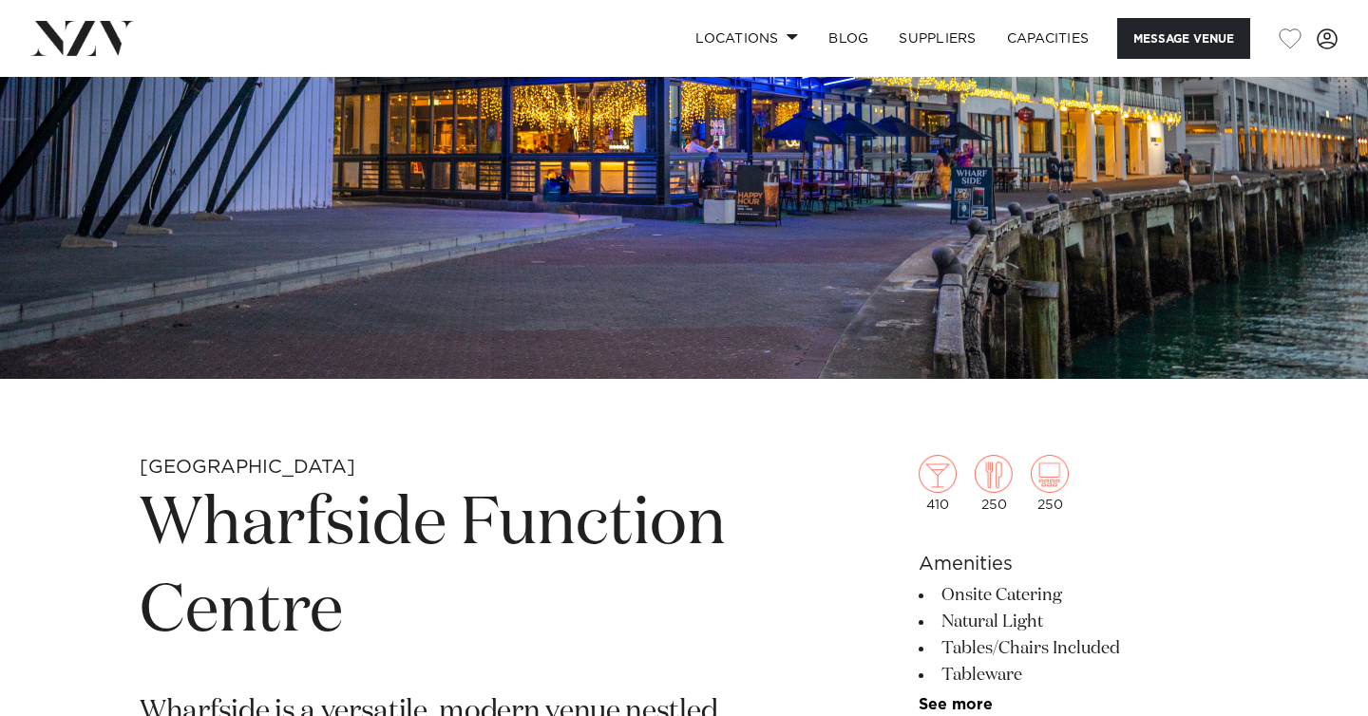
click at [746, 528] on h1 "Wharfside Function Centre" at bounding box center [462, 569] width 644 height 175
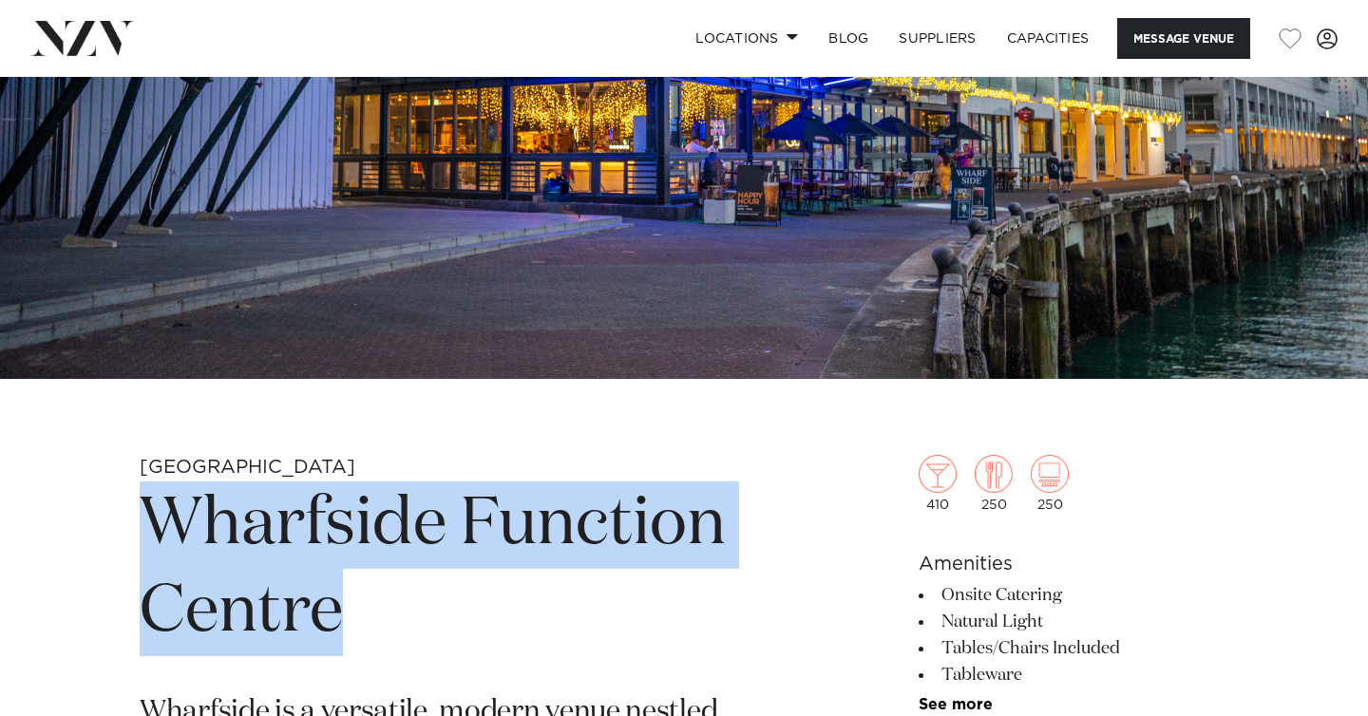
drag, startPoint x: 369, startPoint y: 597, endPoint x: 127, endPoint y: 523, distance: 253.3
copy h1 "Wharfside Function Centre"
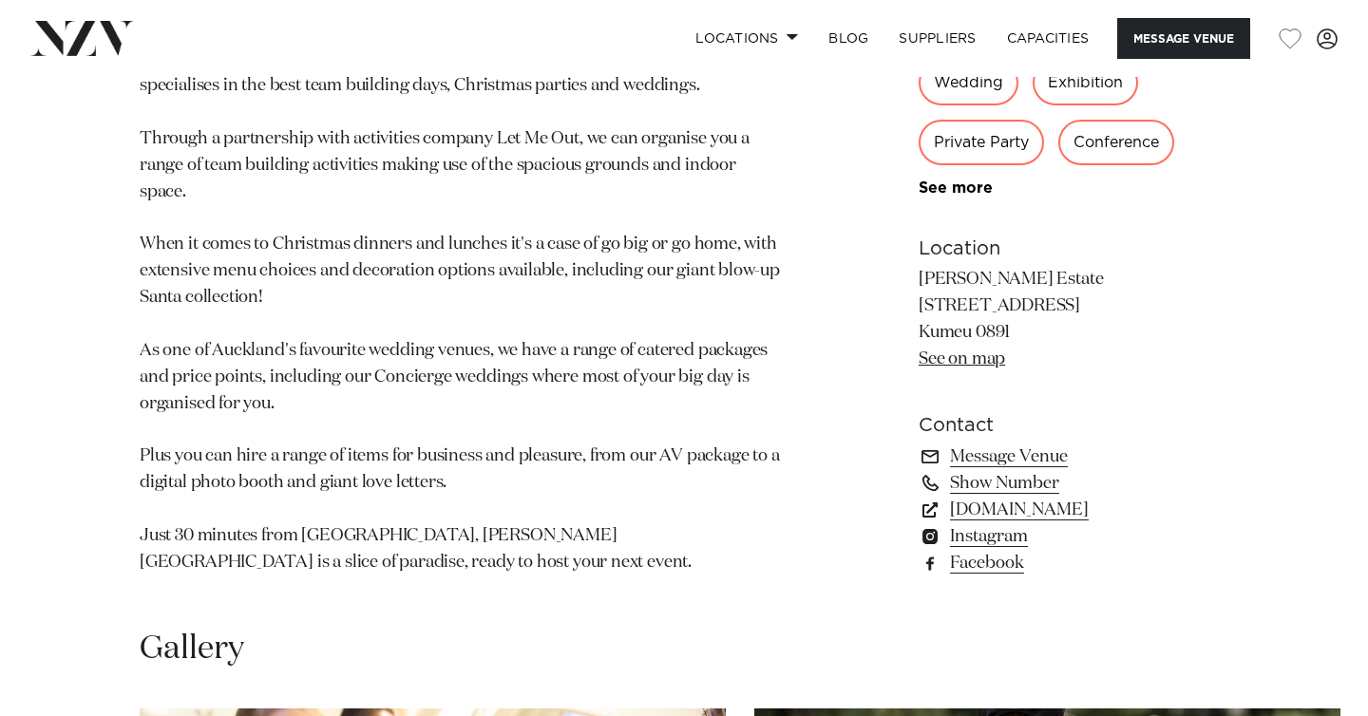
scroll to position [1239, 0]
click at [993, 499] on link "simplyevents.co.nz" at bounding box center [1073, 512] width 310 height 27
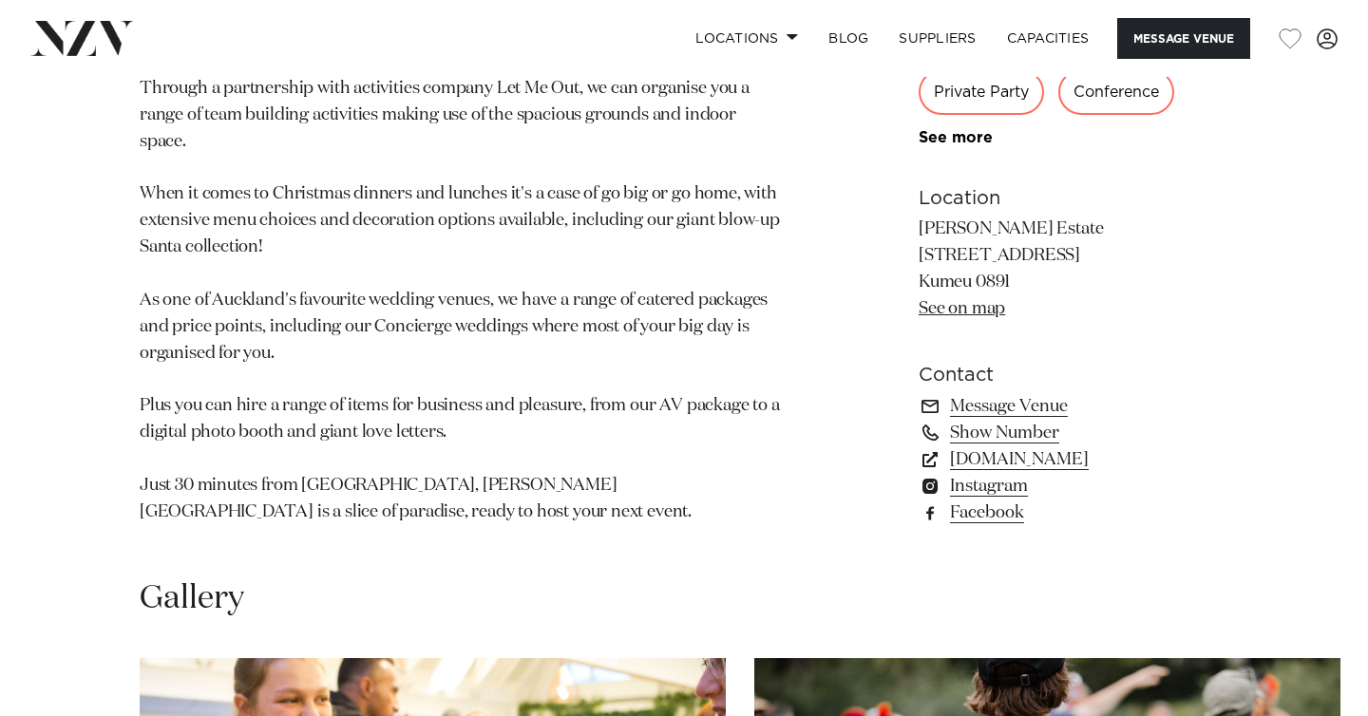
scroll to position [1292, 0]
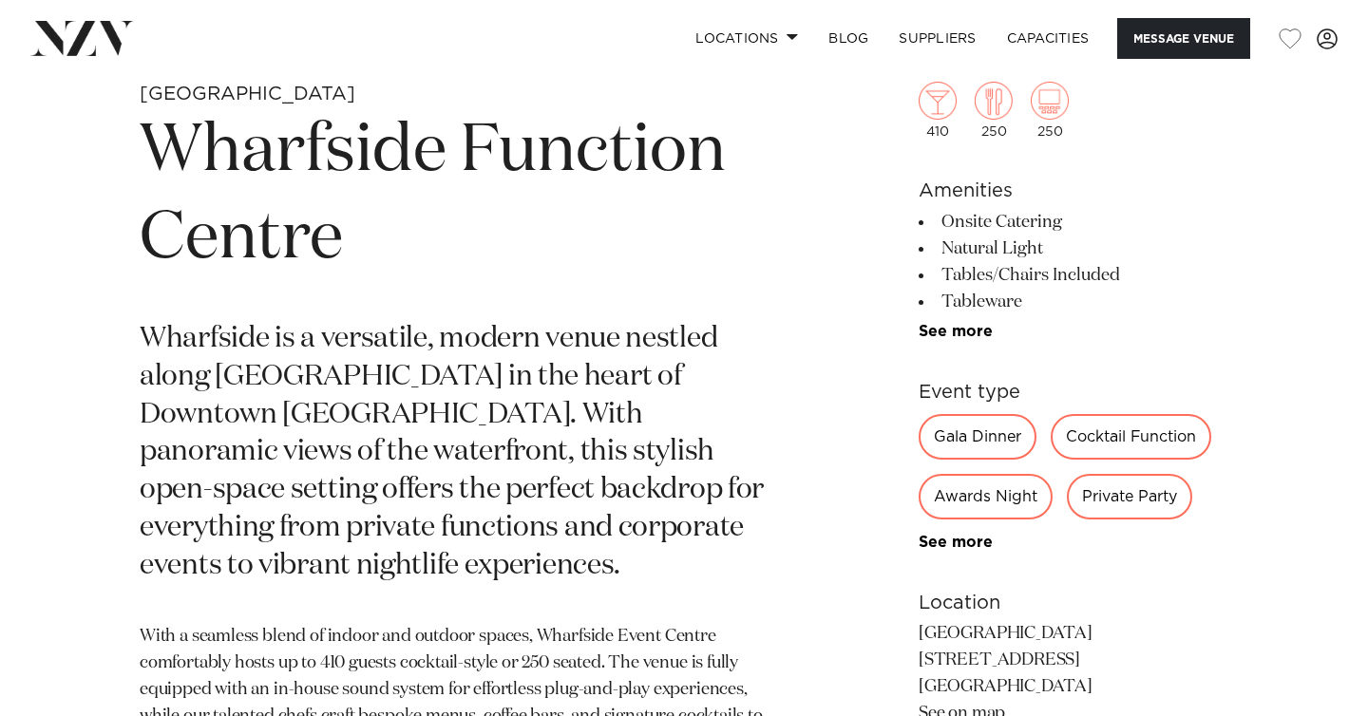
scroll to position [669, 0]
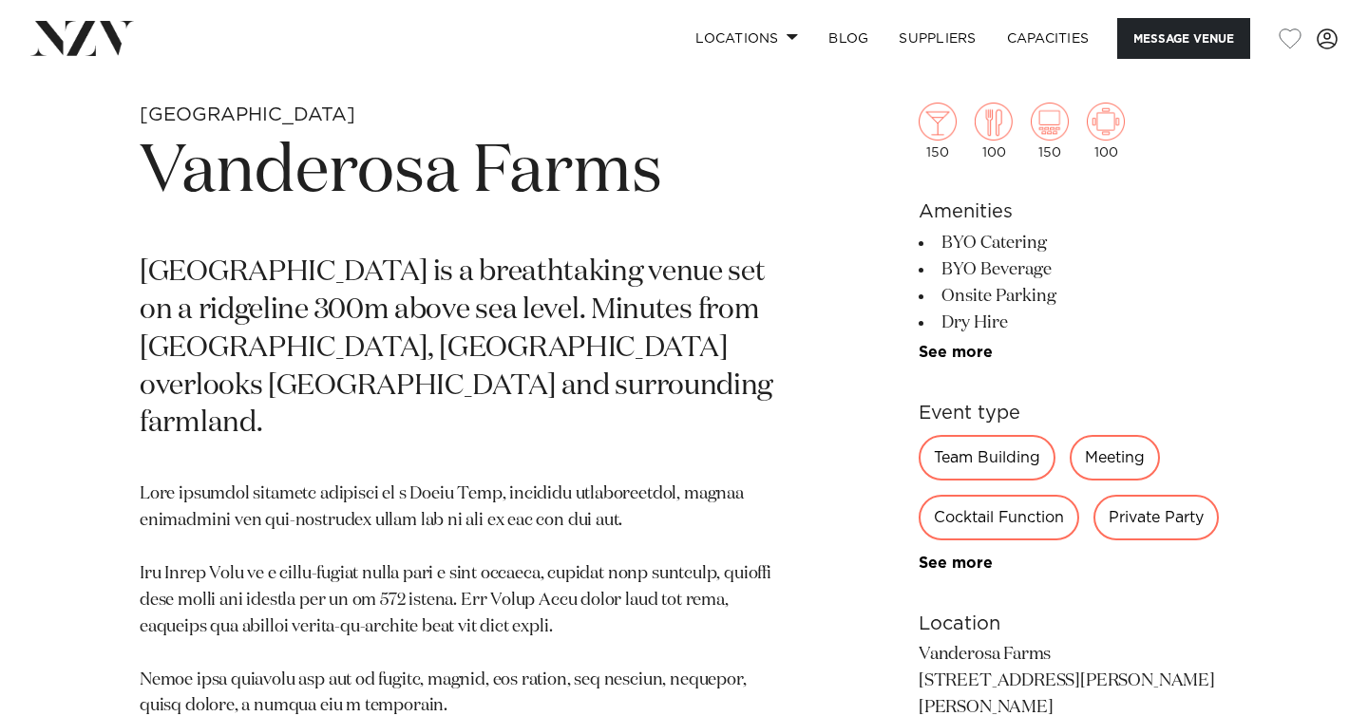
scroll to position [653, 0]
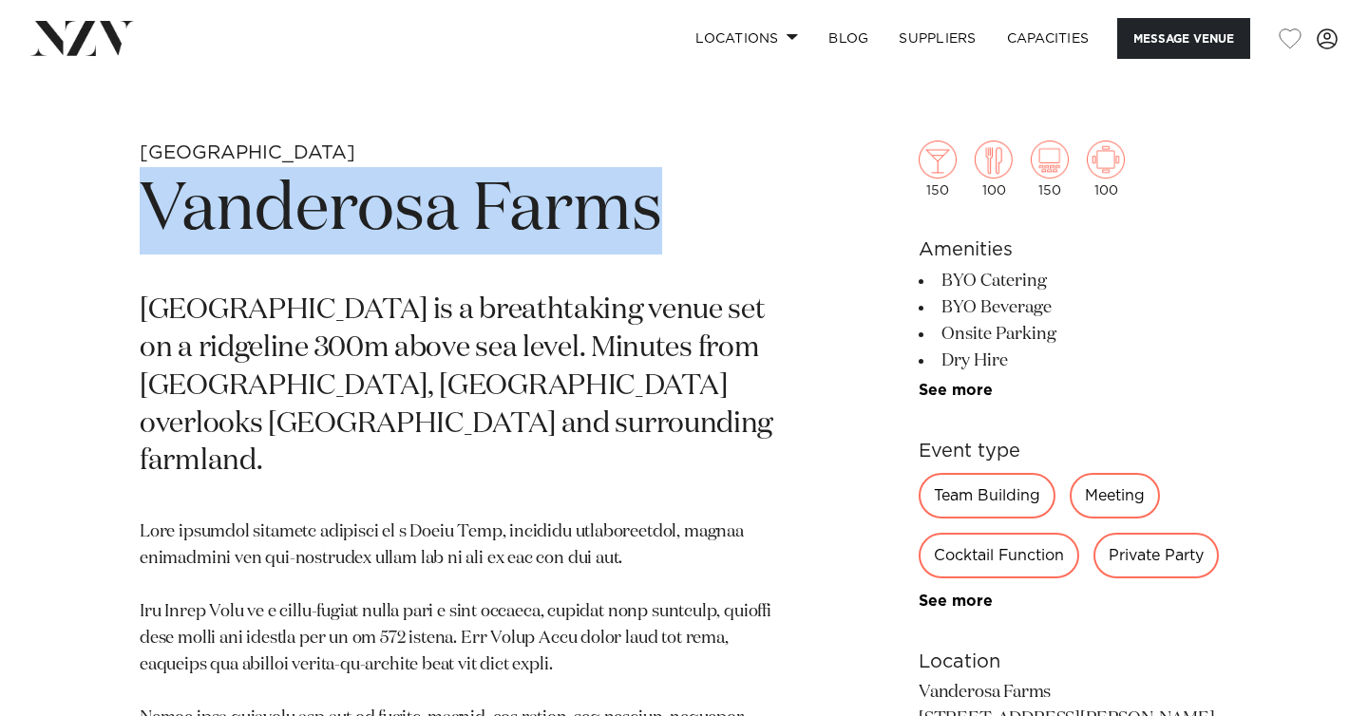
drag, startPoint x: 699, startPoint y: 206, endPoint x: 128, endPoint y: 197, distance: 570.9
click at [128, 197] on div "Auckland Vanderosa Farms [GEOGRAPHIC_DATA] is a breathtaking venue set on a rid…" at bounding box center [683, 660] width 1337 height 1038
copy h1 "Vanderosa Farms"
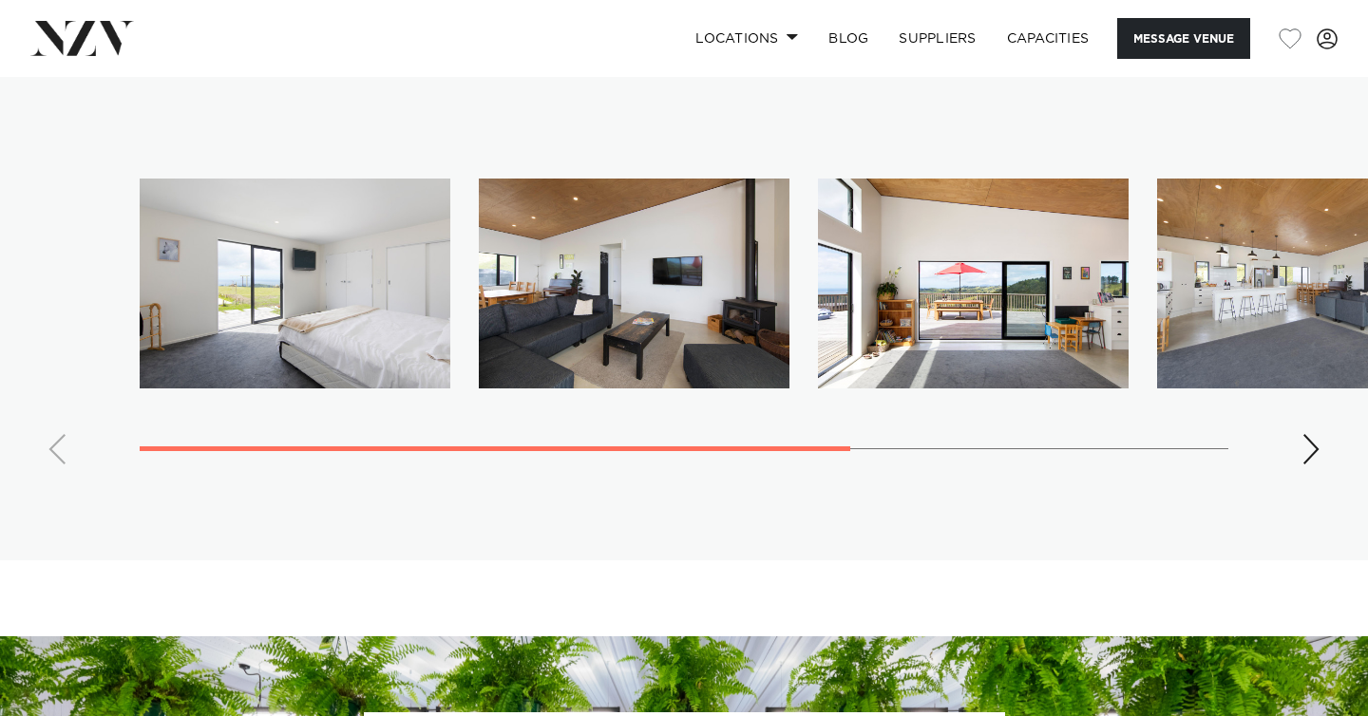
scroll to position [3042, 0]
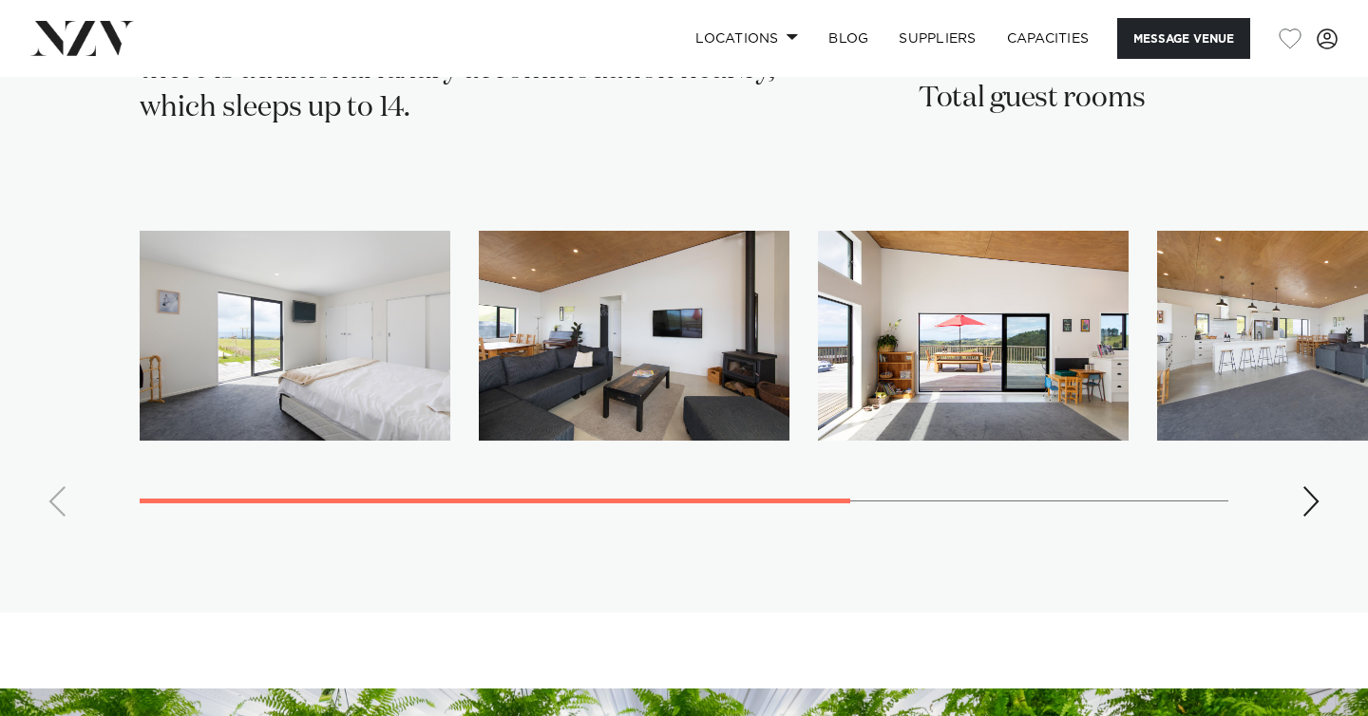
click at [1318, 486] on div "Next slide" at bounding box center [1310, 501] width 19 height 30
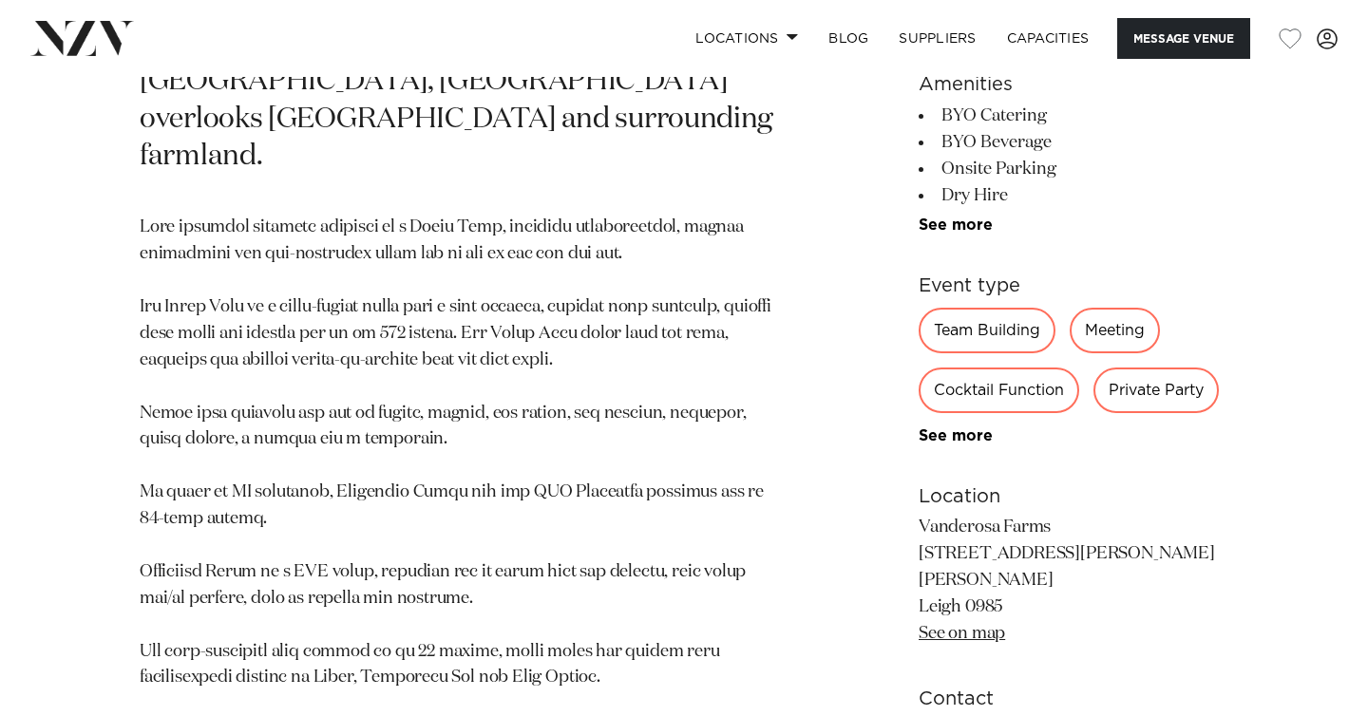
scroll to position [658, 0]
